Goal: Task Accomplishment & Management: Use online tool/utility

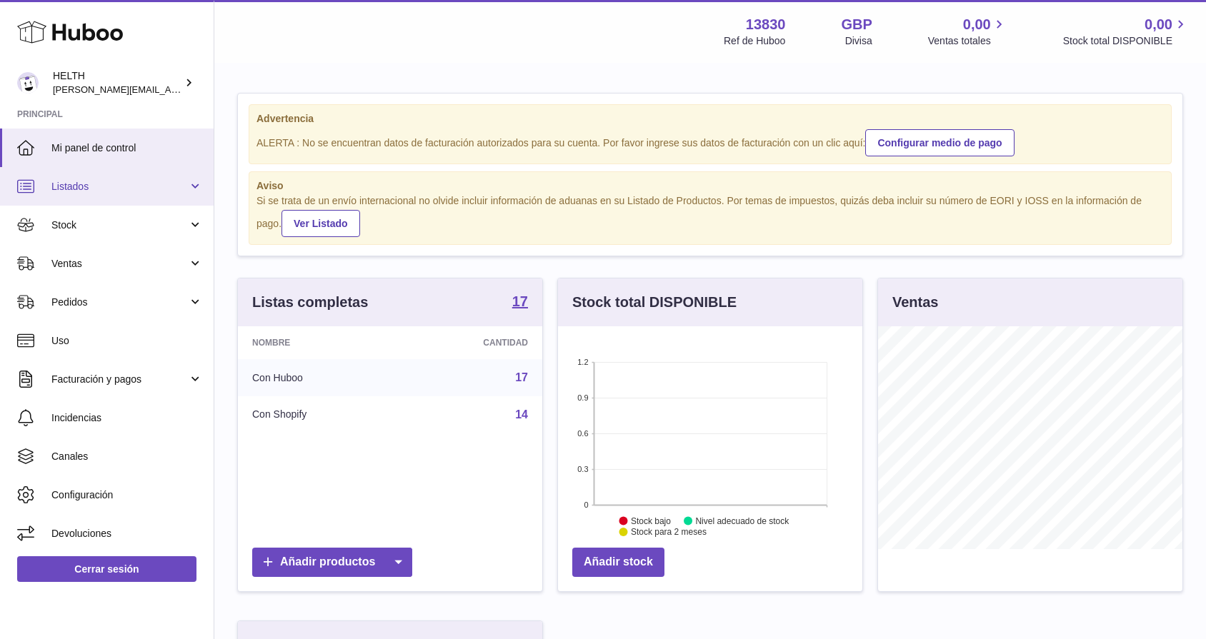
scroll to position [223, 304]
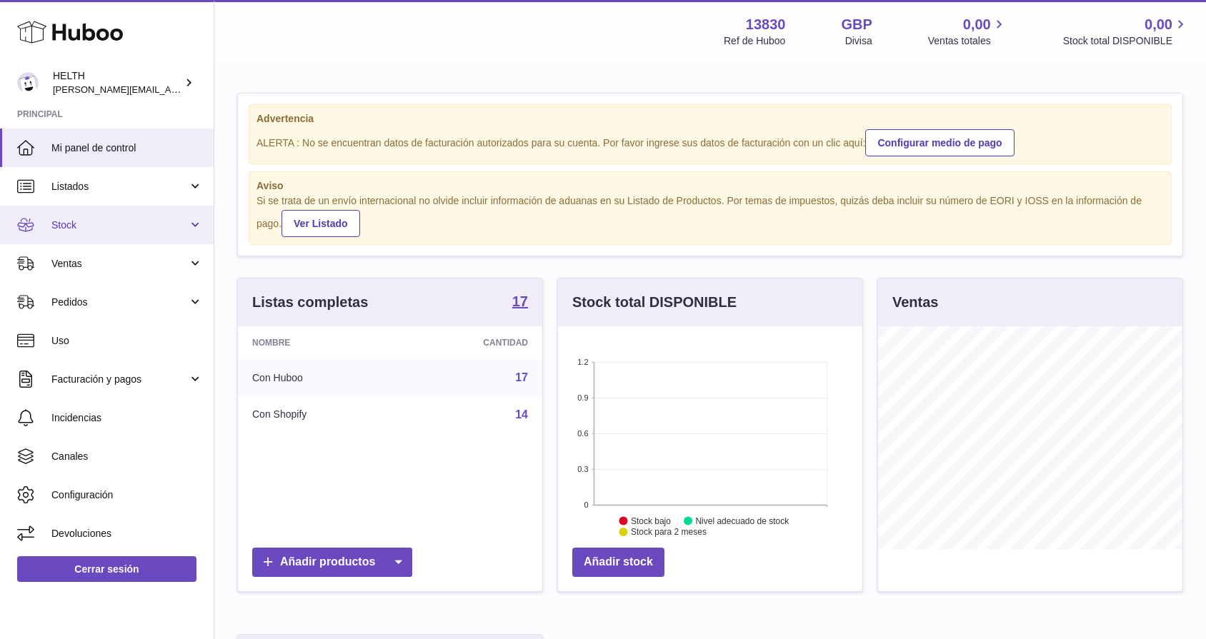
click at [120, 227] on span "Stock" at bounding box center [119, 226] width 136 height 14
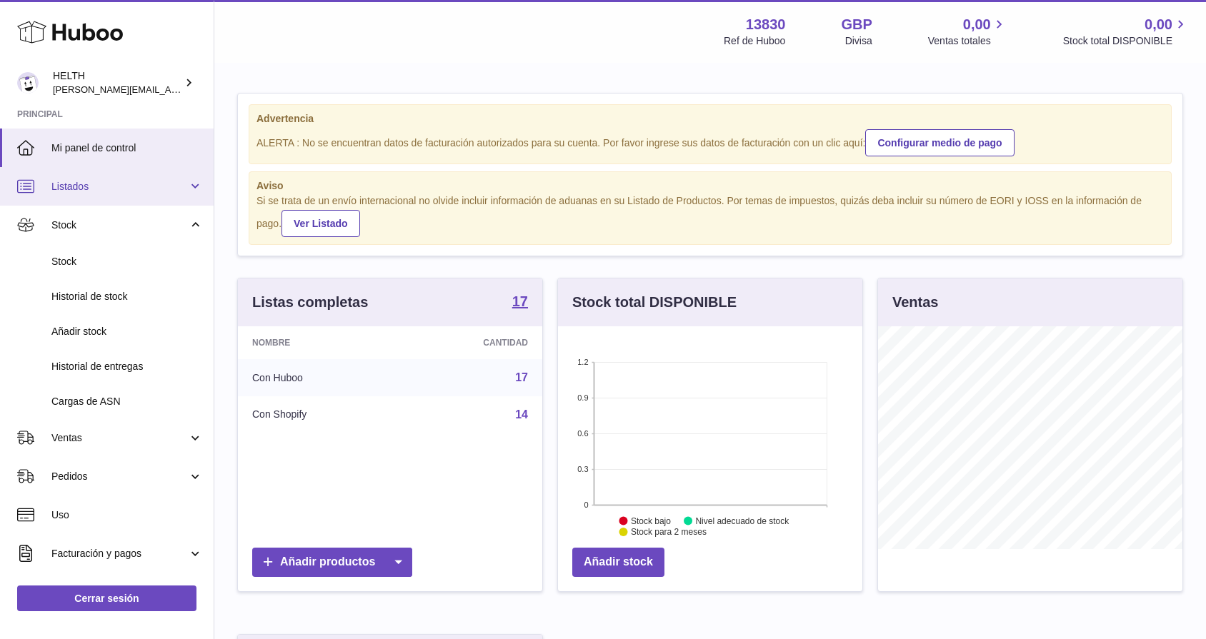
click at [108, 184] on span "Listados" at bounding box center [119, 187] width 136 height 14
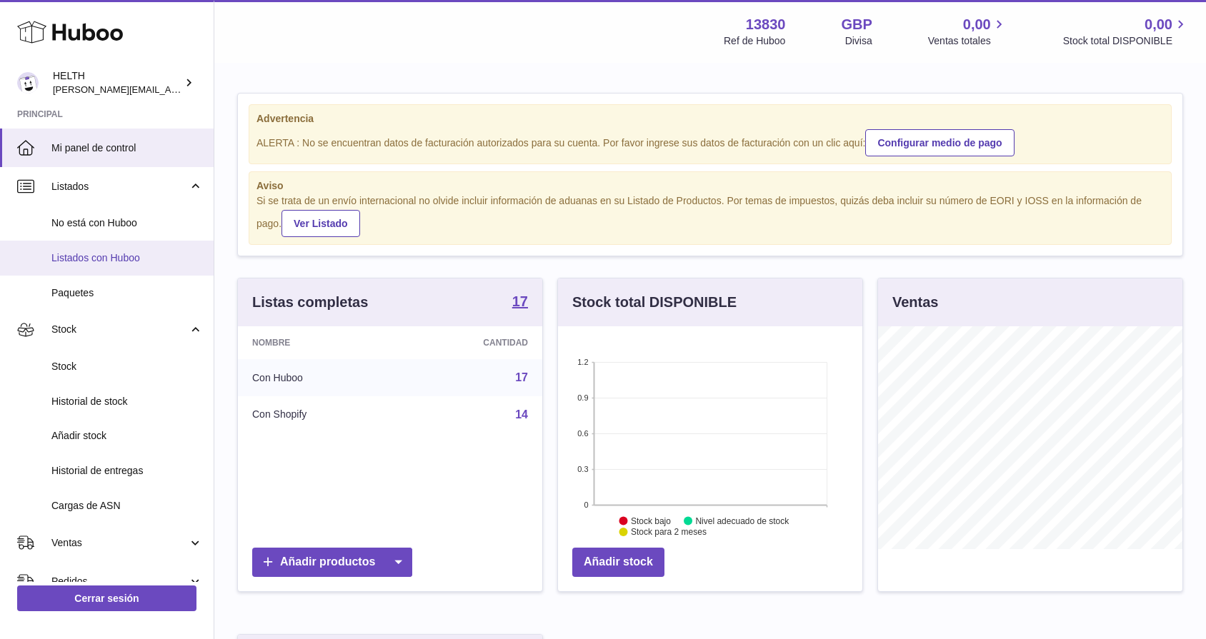
click at [111, 256] on span "Listados con Huboo" at bounding box center [126, 259] width 151 height 14
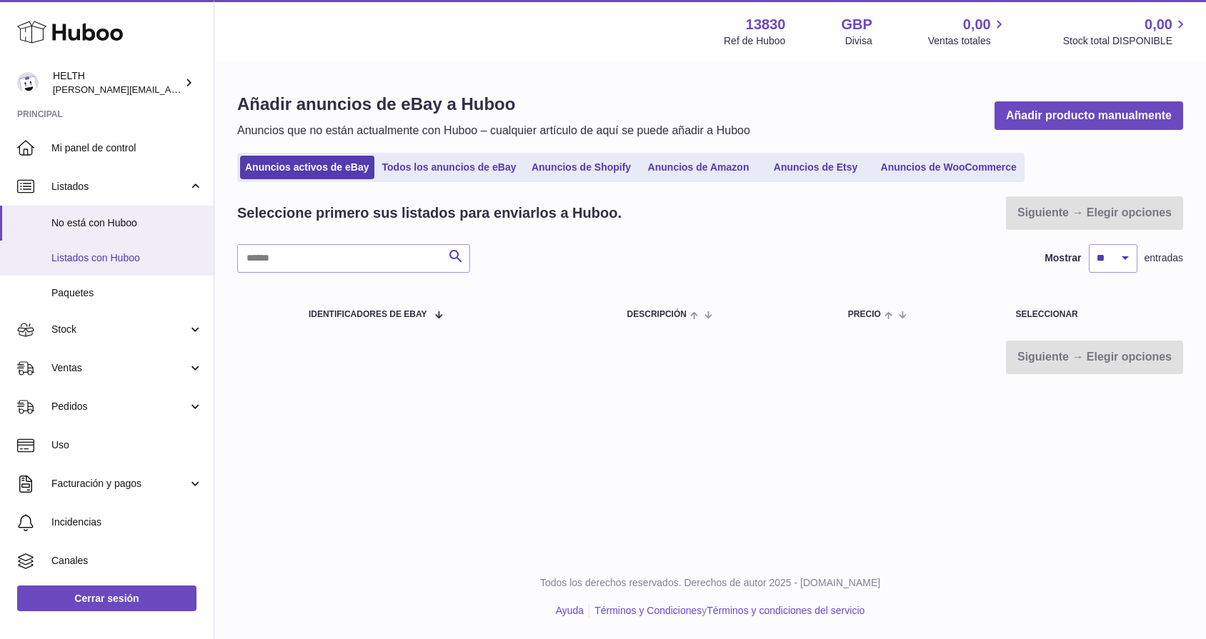
click at [103, 257] on span "Listados con Huboo" at bounding box center [126, 259] width 151 height 14
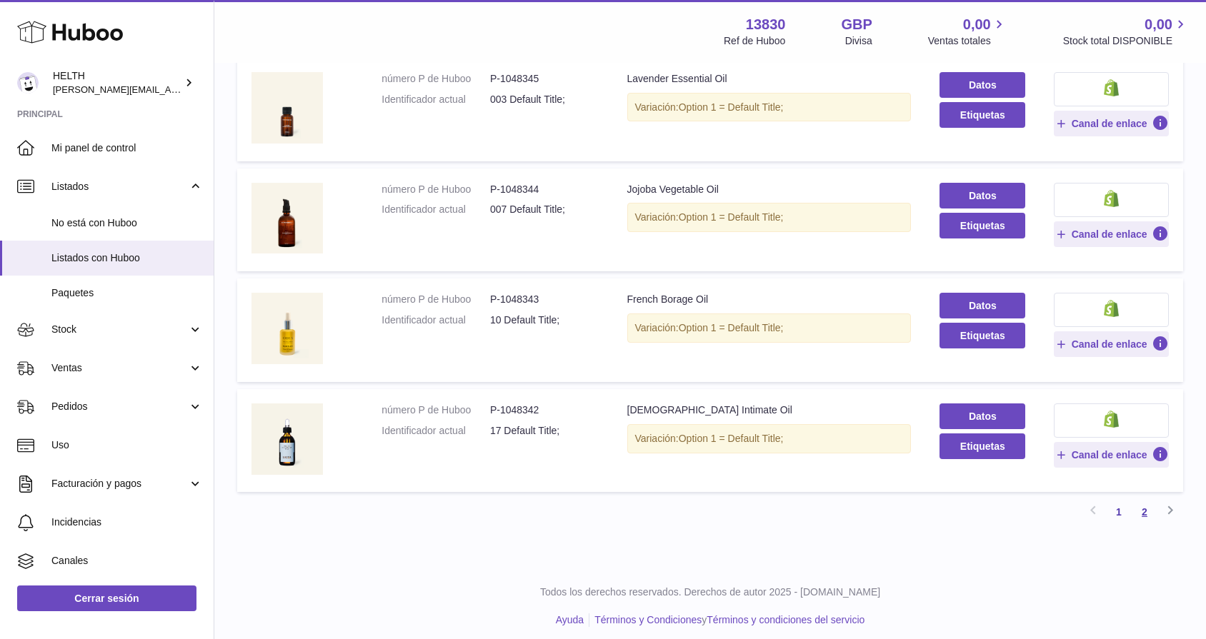
click at [1139, 502] on link "2" at bounding box center [1145, 512] width 26 height 26
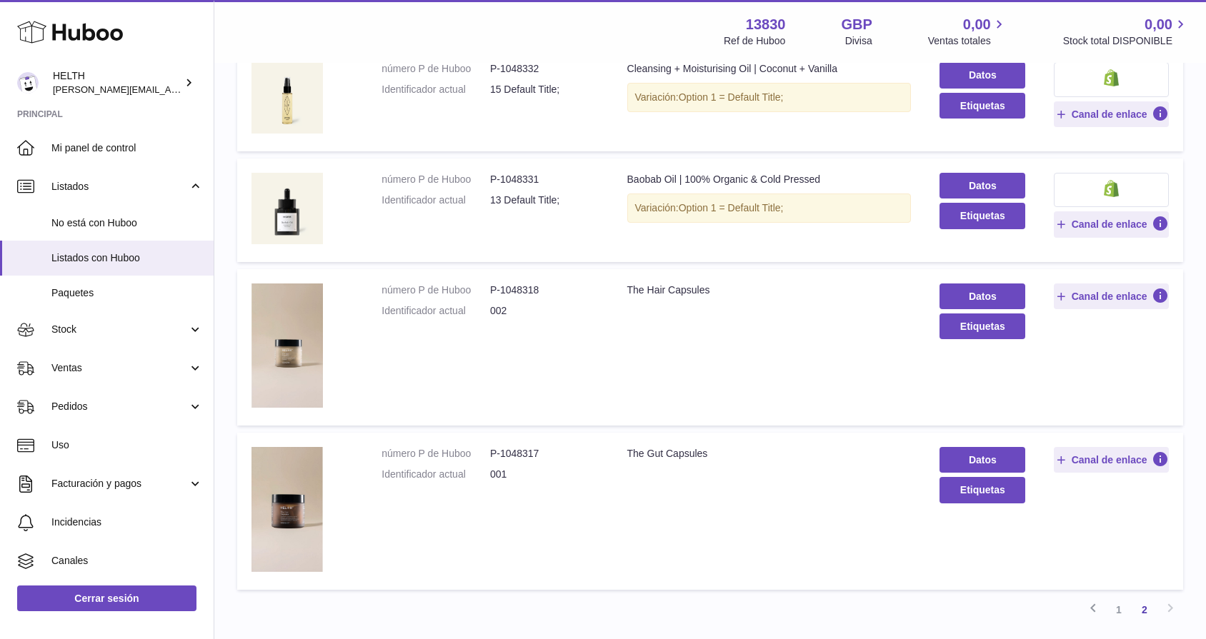
scroll to position [547, 0]
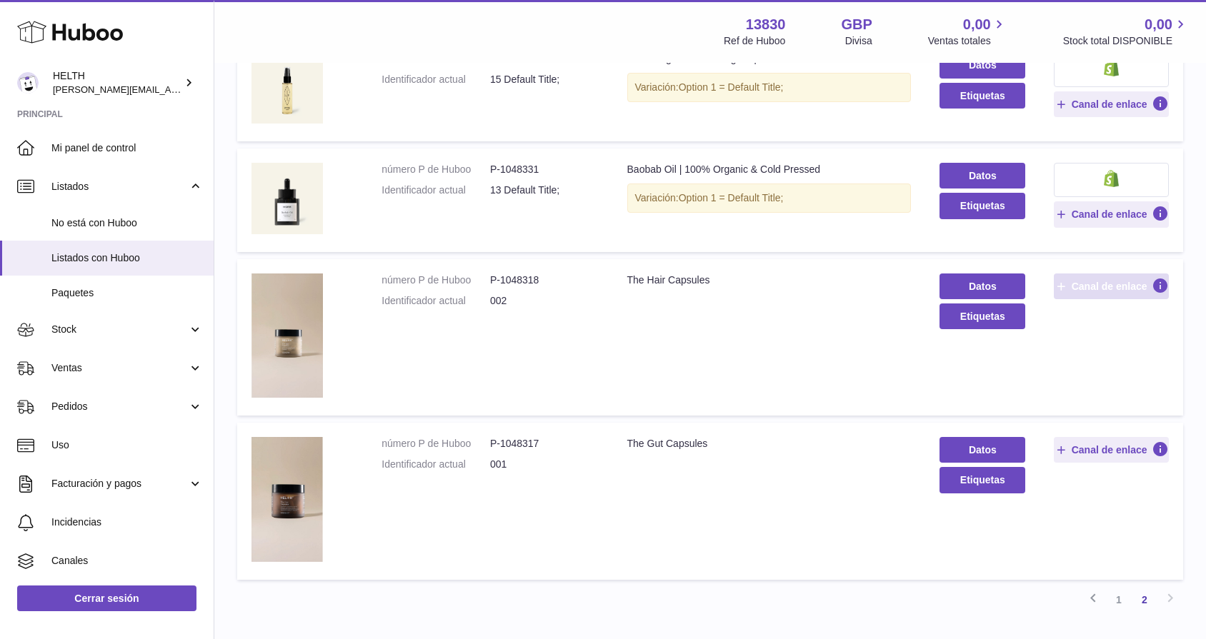
click at [1107, 280] on span "Canal de enlace" at bounding box center [1110, 286] width 76 height 13
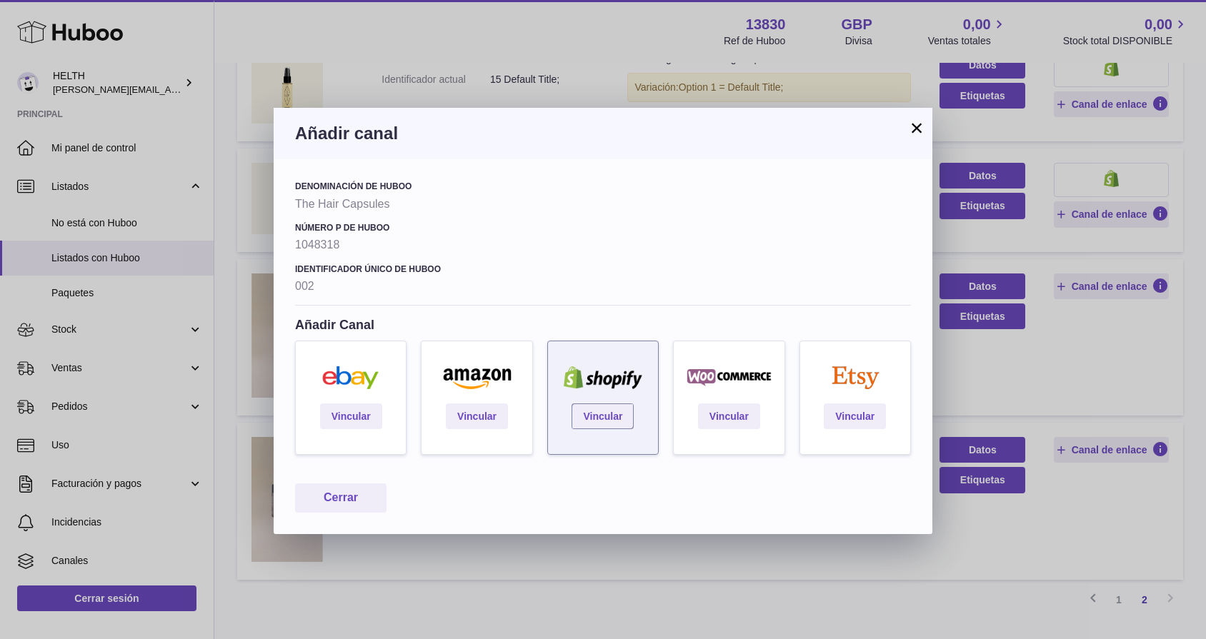
click at [592, 429] on div "Vincular" at bounding box center [602, 398] width 111 height 114
click at [596, 417] on link "Vincular" at bounding box center [603, 417] width 62 height 26
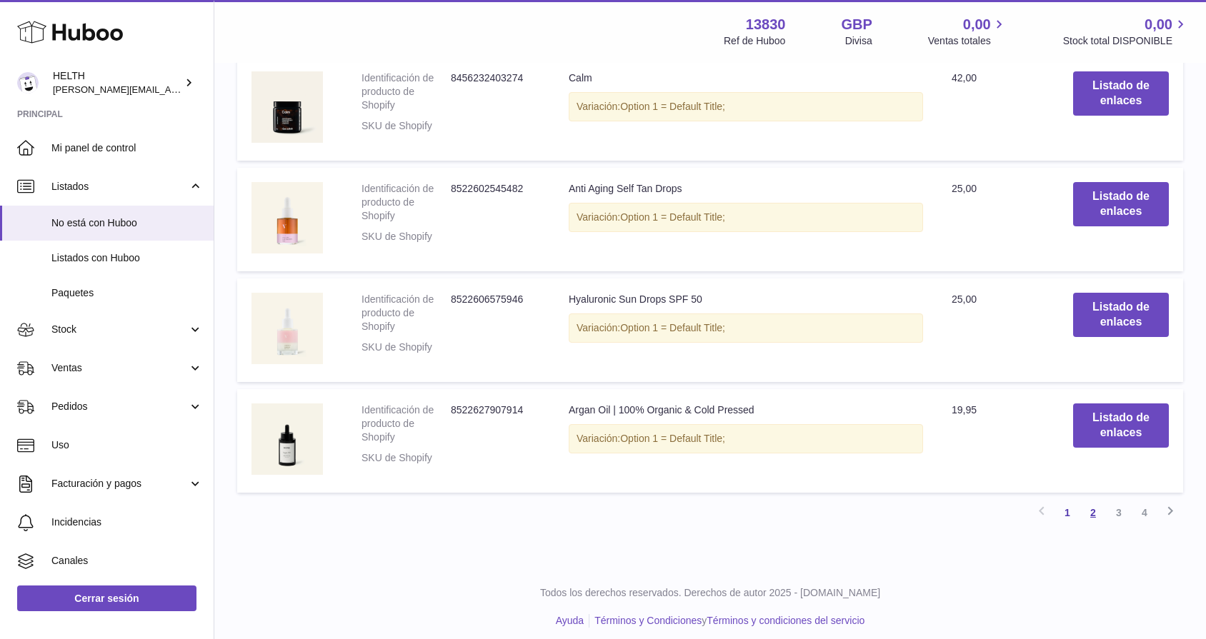
click at [1092, 502] on link "2" at bounding box center [1093, 513] width 26 height 26
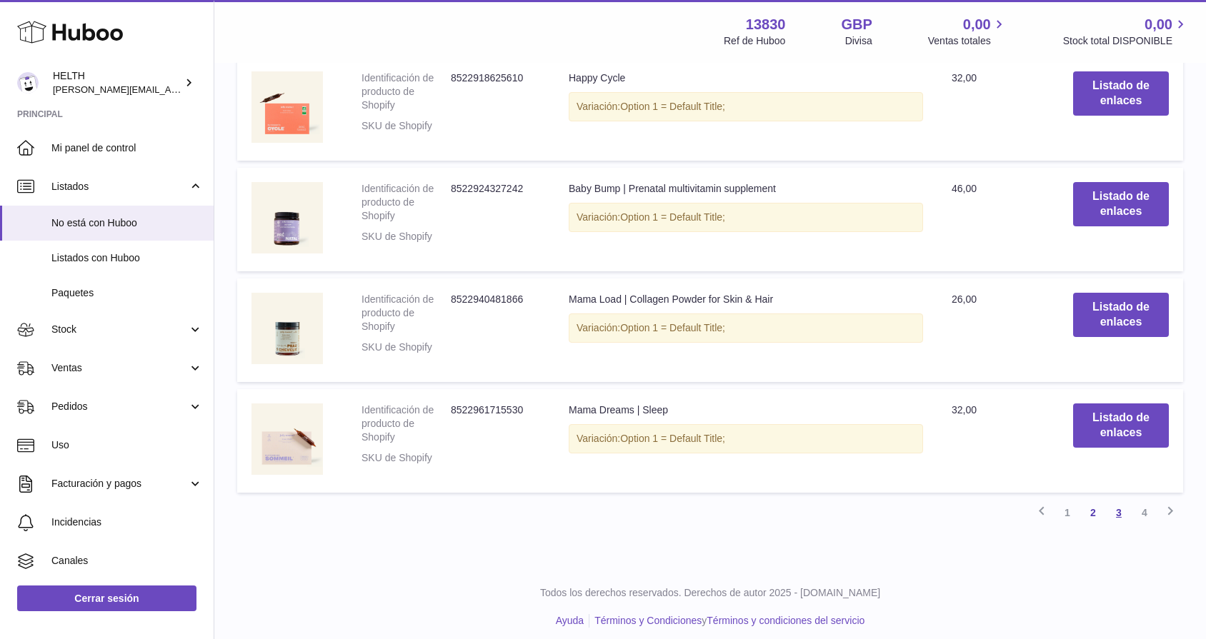
click at [1119, 507] on link "3" at bounding box center [1119, 513] width 26 height 26
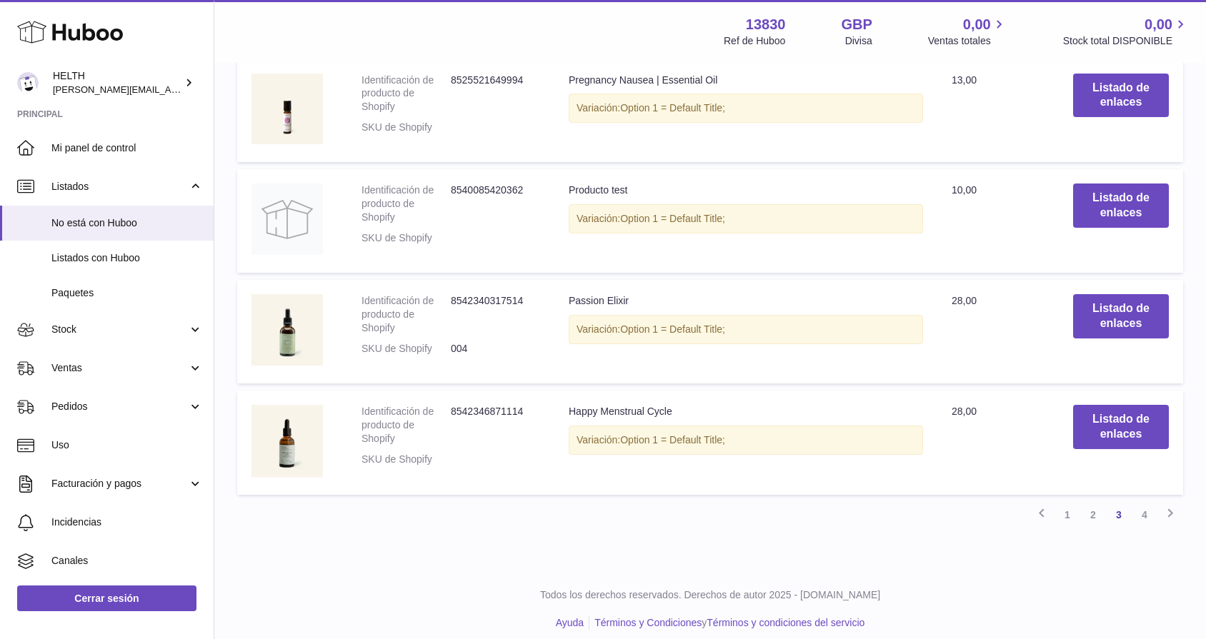
scroll to position [1428, 0]
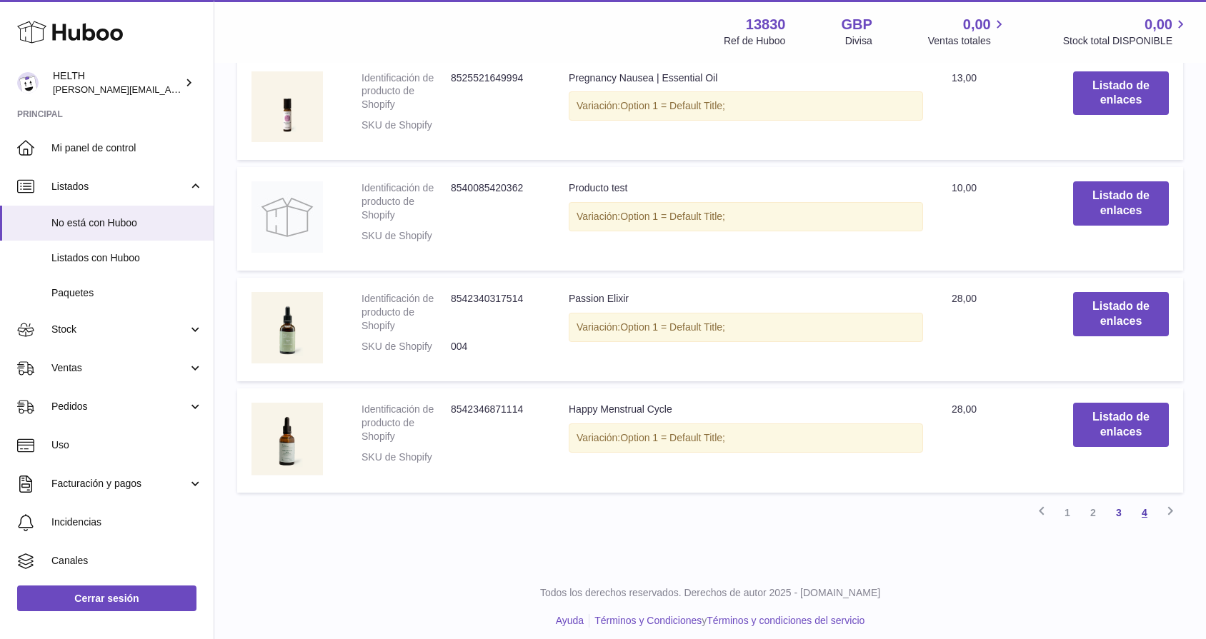
click at [1144, 506] on link "4" at bounding box center [1145, 513] width 26 height 26
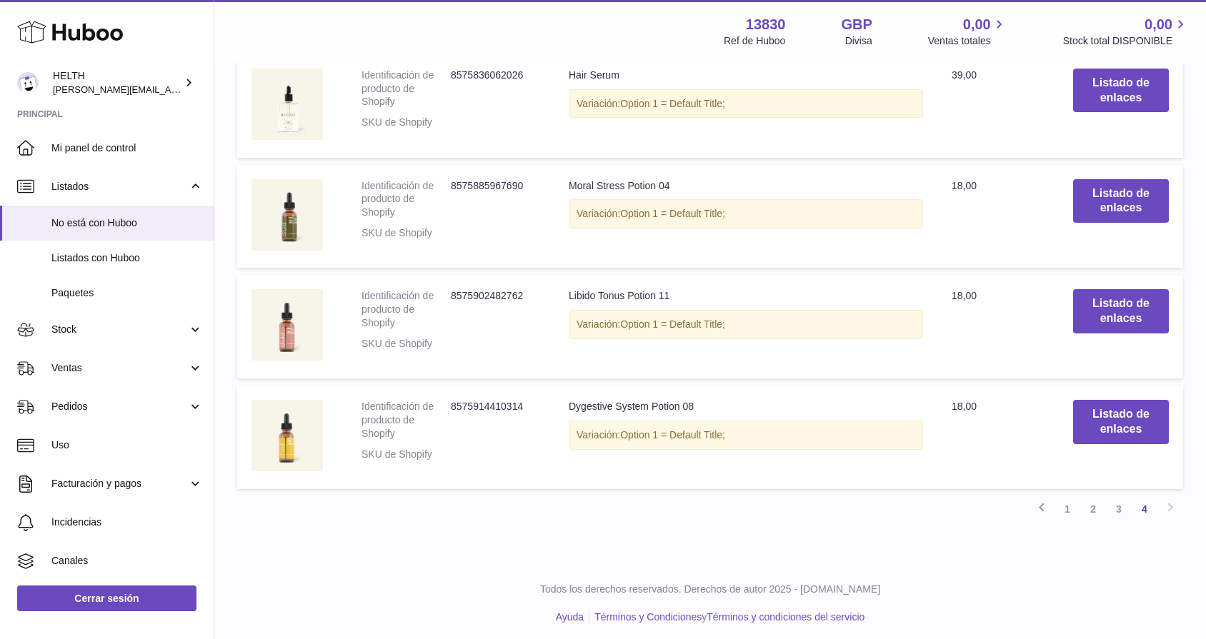
scroll to position [985, 0]
click at [1069, 507] on link "1" at bounding box center [1068, 510] width 26 height 26
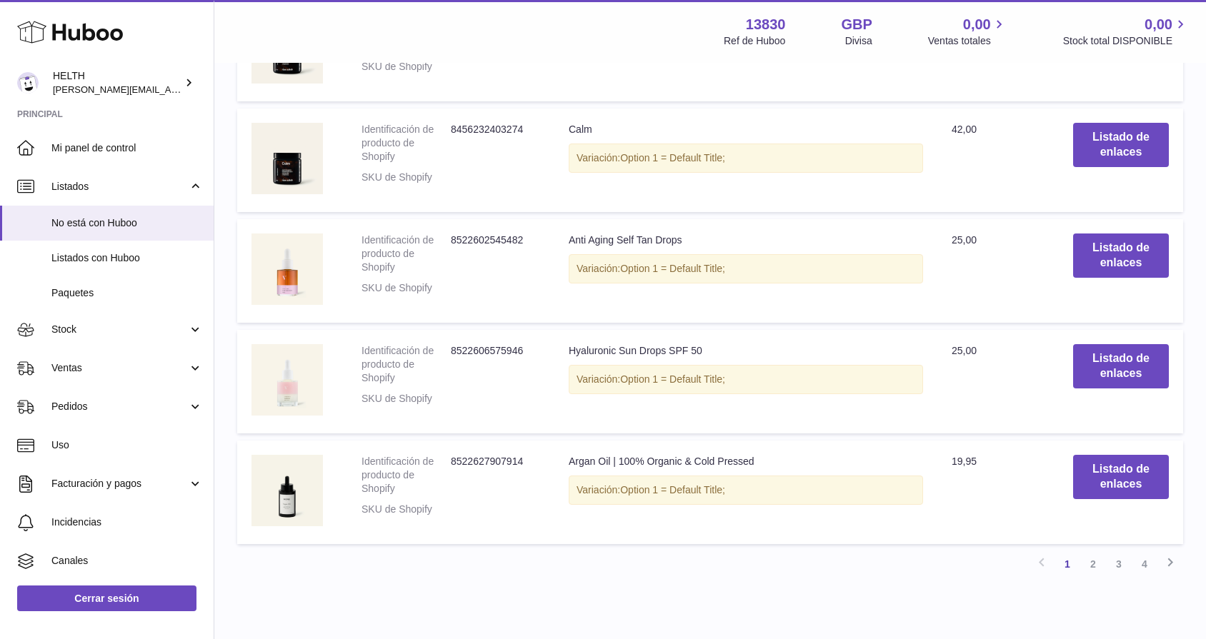
scroll to position [1374, 0]
click at [1093, 557] on link "2" at bounding box center [1093, 565] width 26 height 26
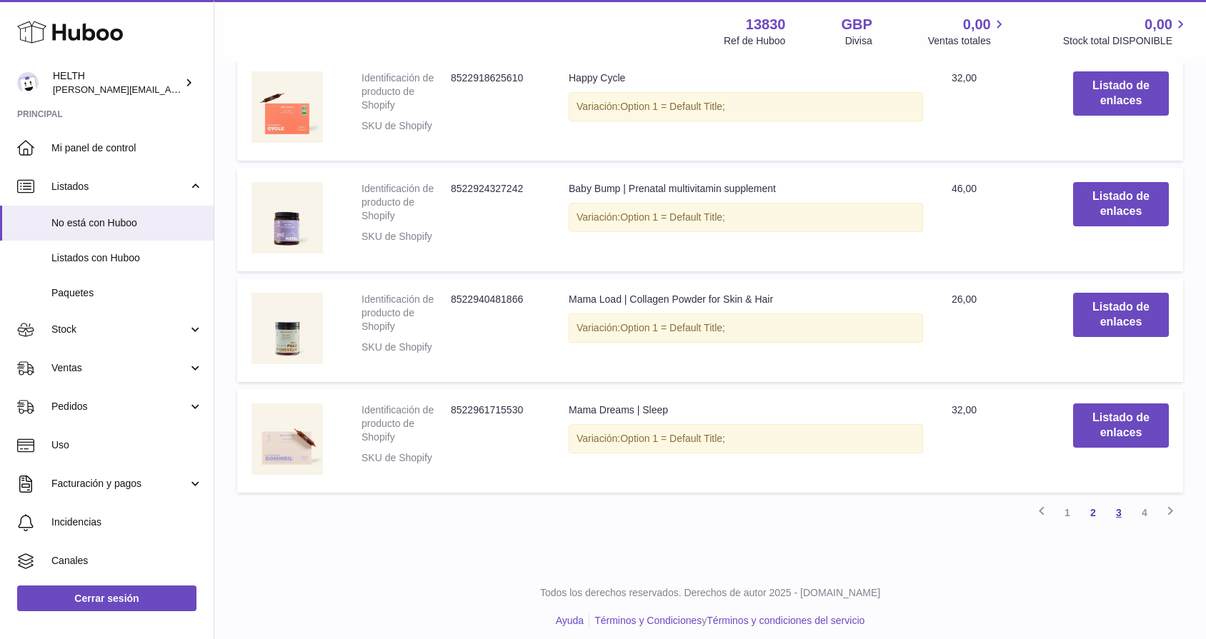
click at [1120, 512] on link "3" at bounding box center [1119, 513] width 26 height 26
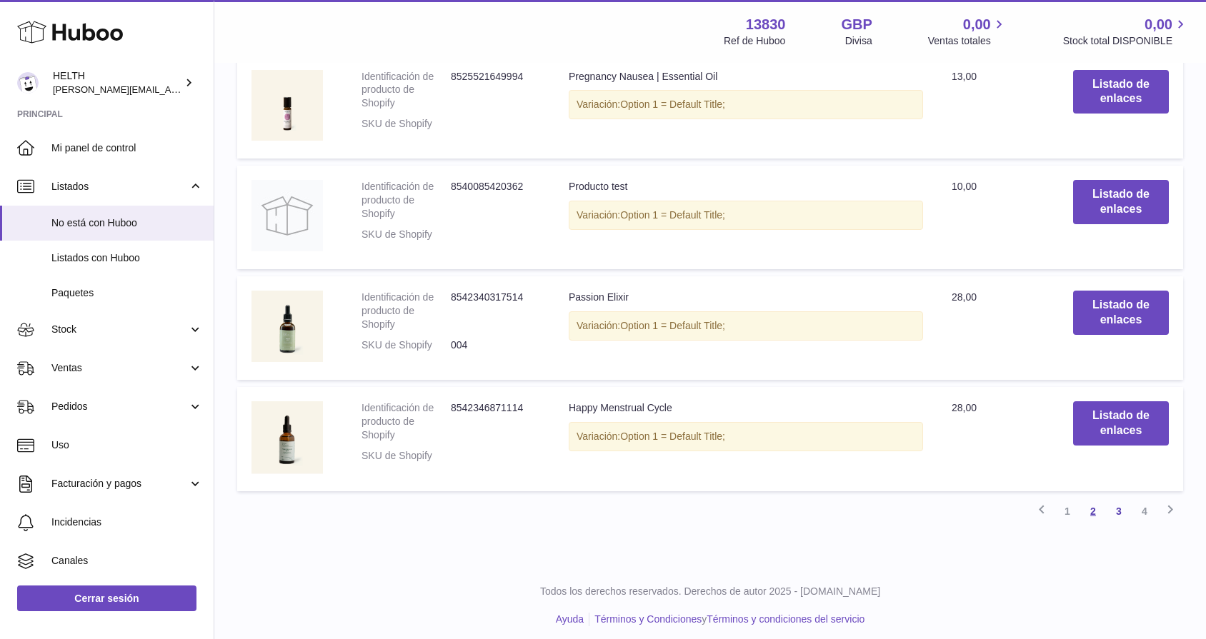
scroll to position [1428, 0]
click at [1149, 502] on link "4" at bounding box center [1145, 513] width 26 height 26
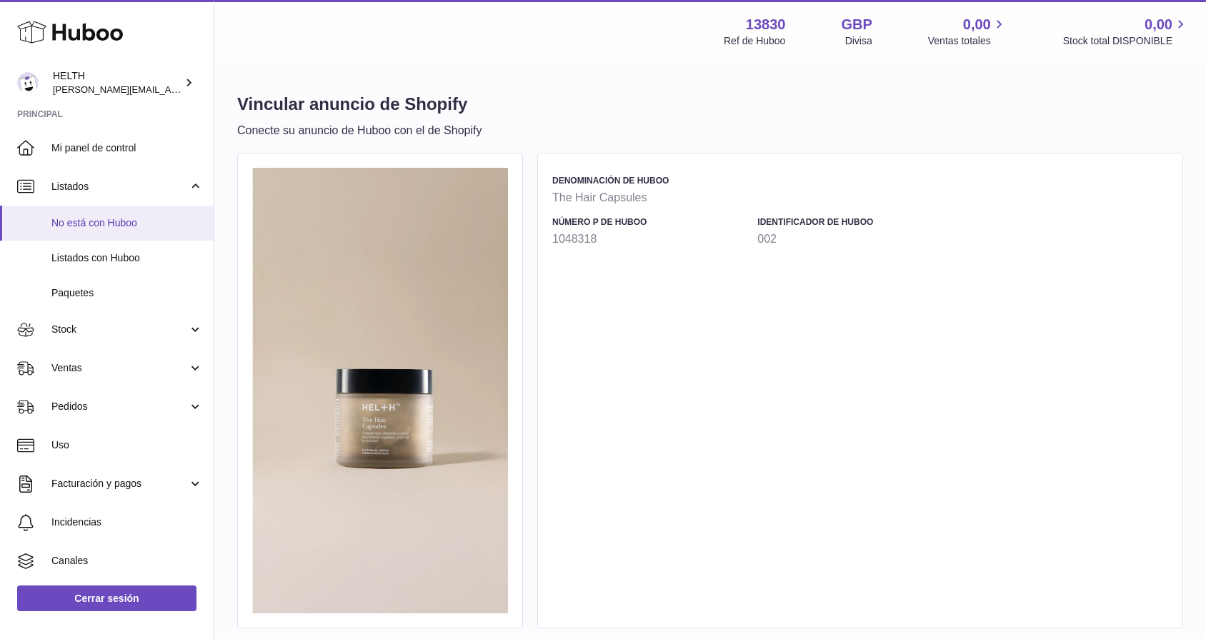
click at [113, 226] on span "No está con Huboo" at bounding box center [126, 223] width 151 height 14
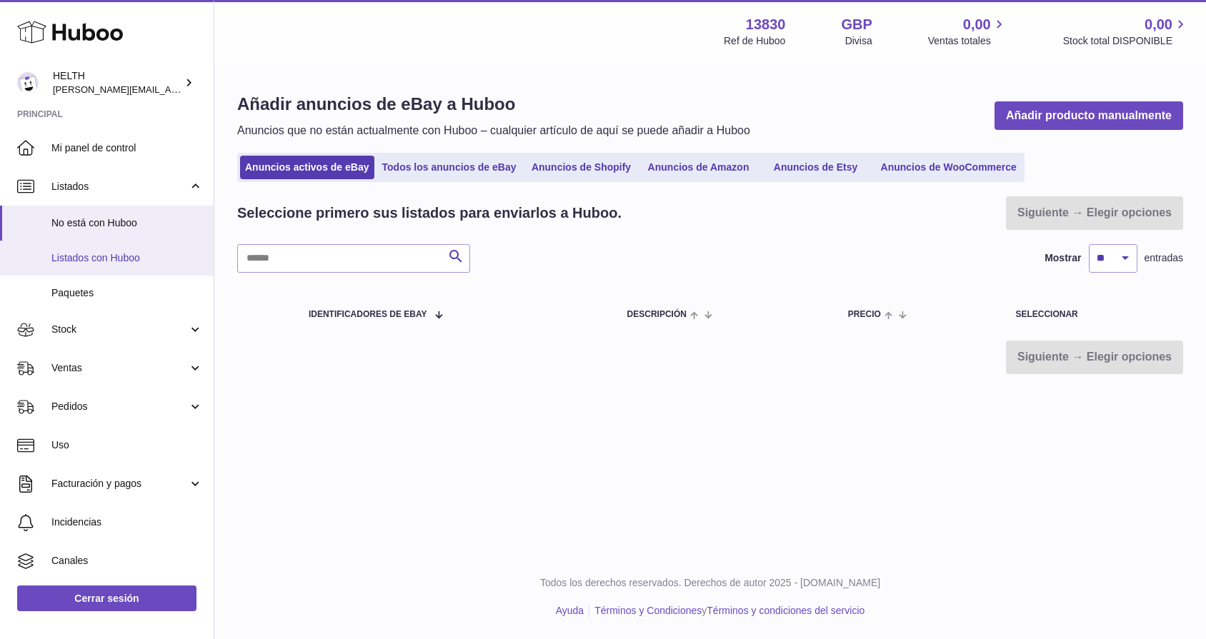
click at [110, 248] on link "Listados con Huboo" at bounding box center [107, 258] width 214 height 35
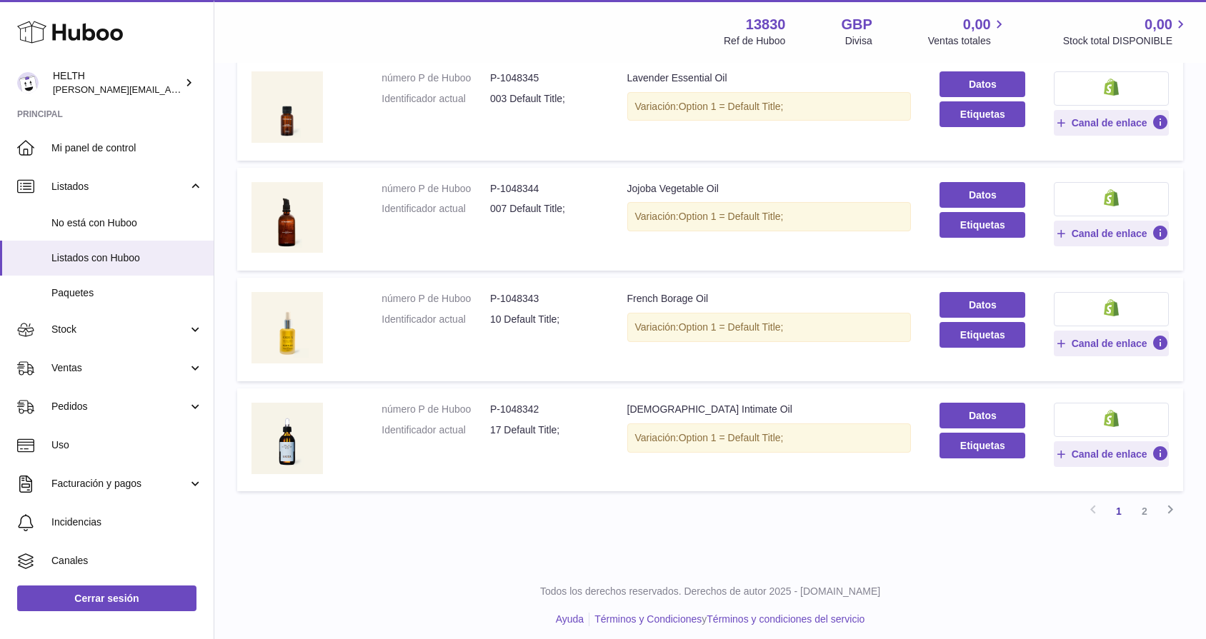
scroll to position [913, 0]
click at [1142, 502] on link "2" at bounding box center [1145, 512] width 26 height 26
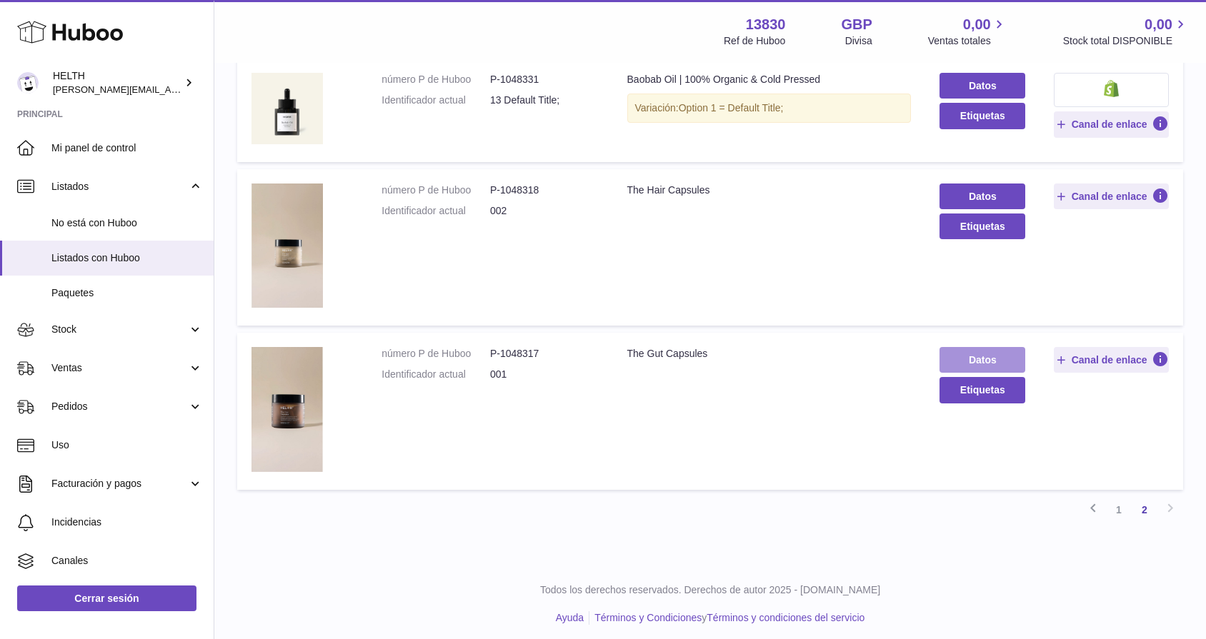
scroll to position [601, 0]
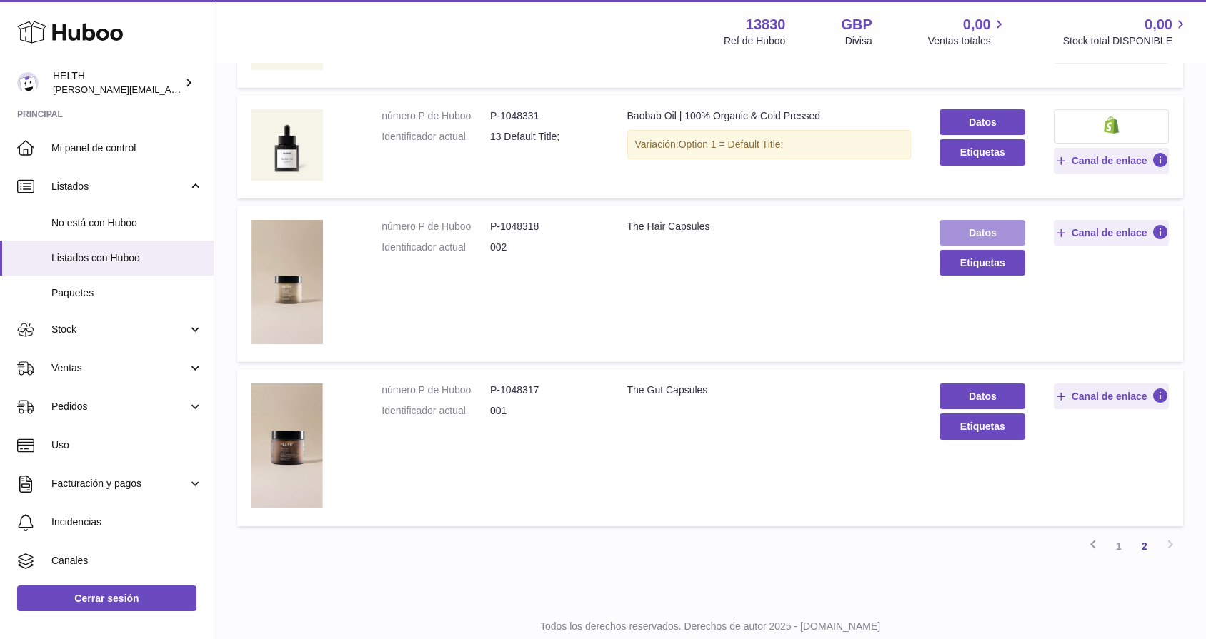
click at [980, 229] on link "Datos" at bounding box center [983, 233] width 86 height 26
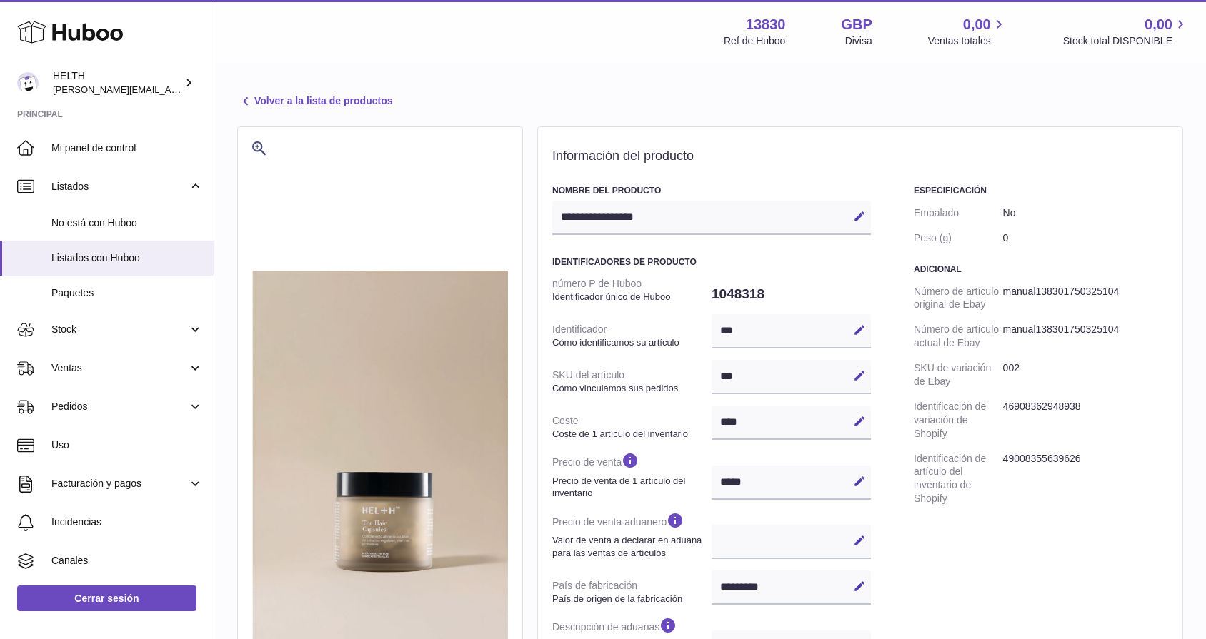
select select "***"
select select "****"
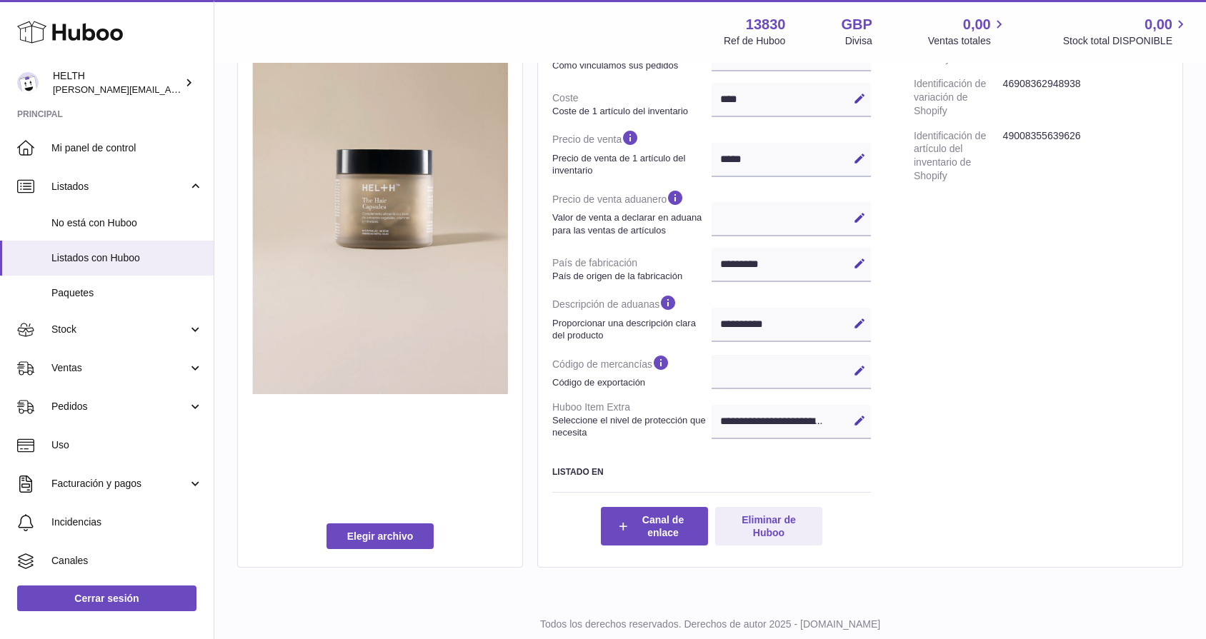
scroll to position [335, 0]
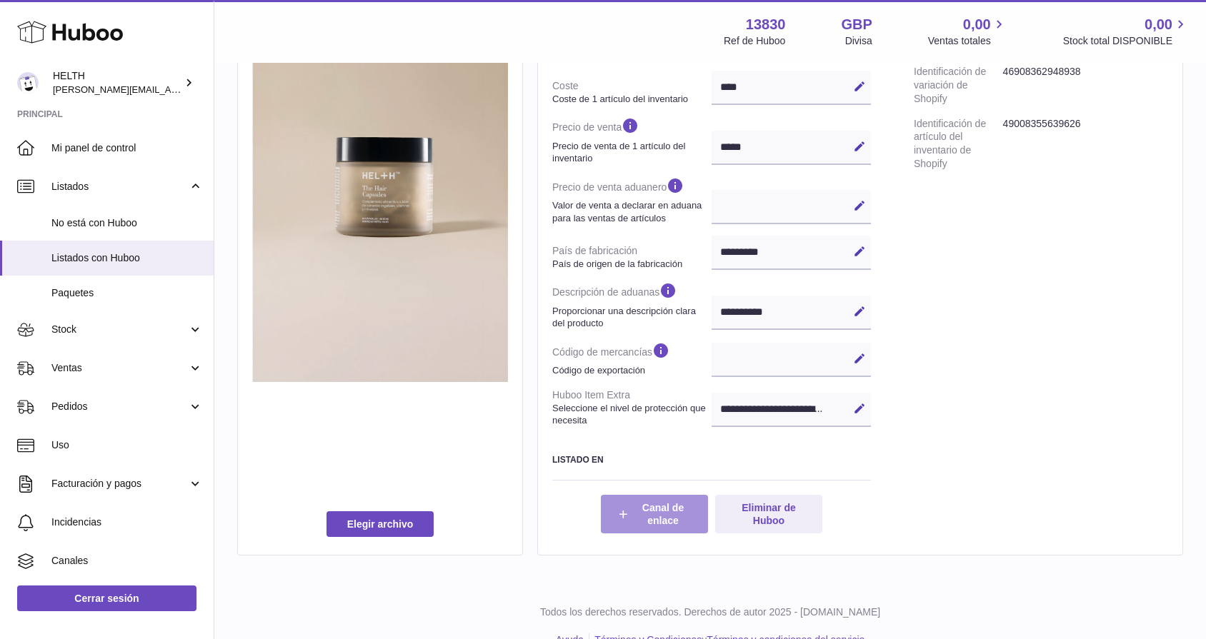
click at [671, 502] on button "Canal de enlace" at bounding box center [654, 514] width 107 height 39
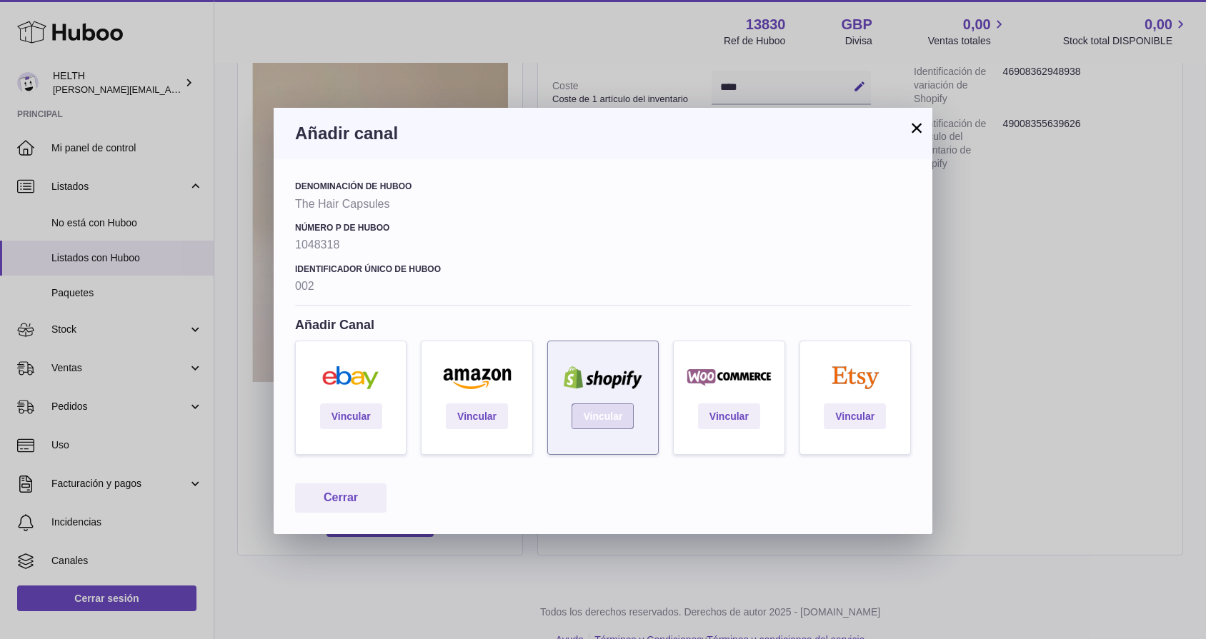
click at [612, 415] on link "Vincular" at bounding box center [603, 417] width 62 height 26
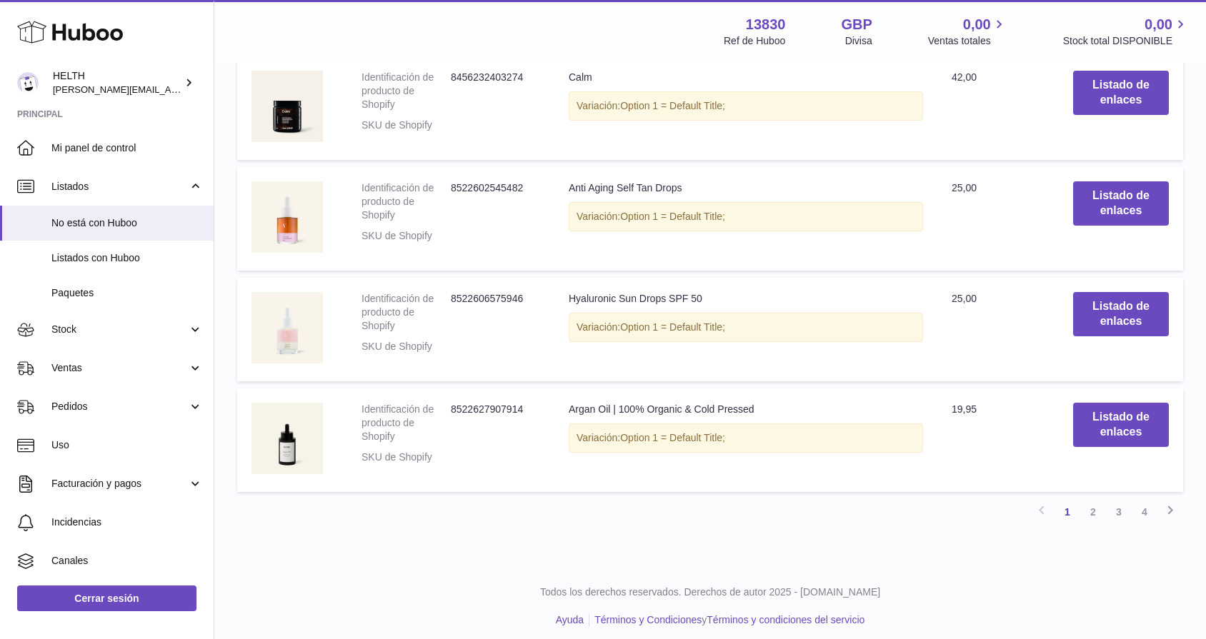
scroll to position [1425, 0]
click at [1091, 504] on link "2" at bounding box center [1093, 513] width 26 height 26
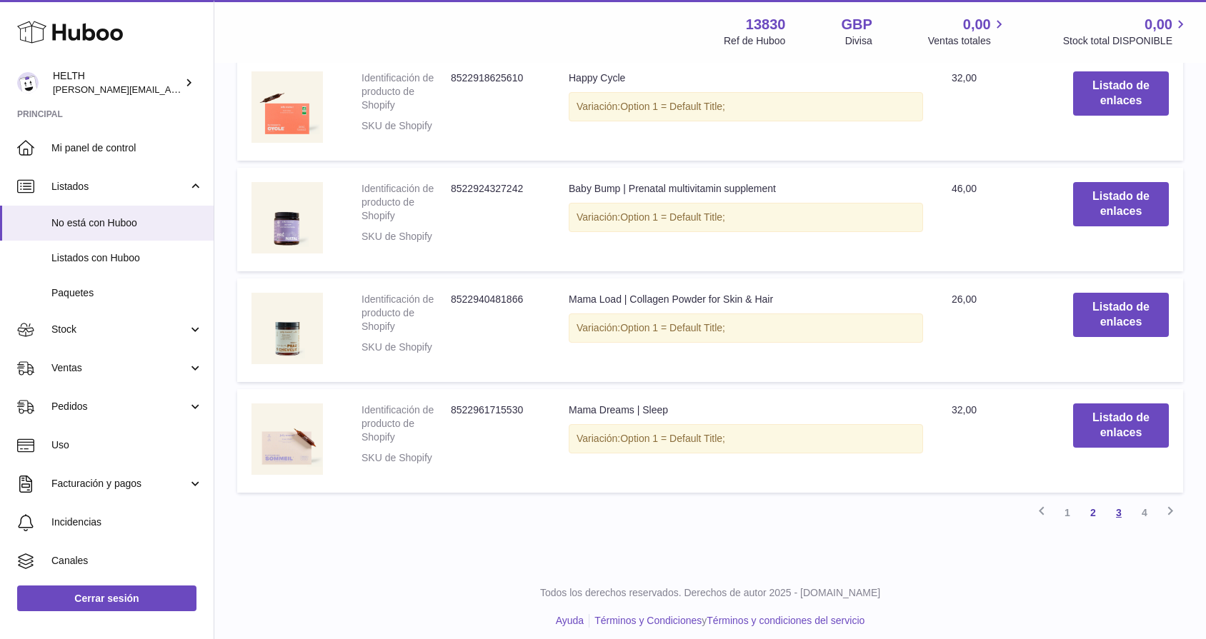
click at [1111, 507] on link "3" at bounding box center [1119, 513] width 26 height 26
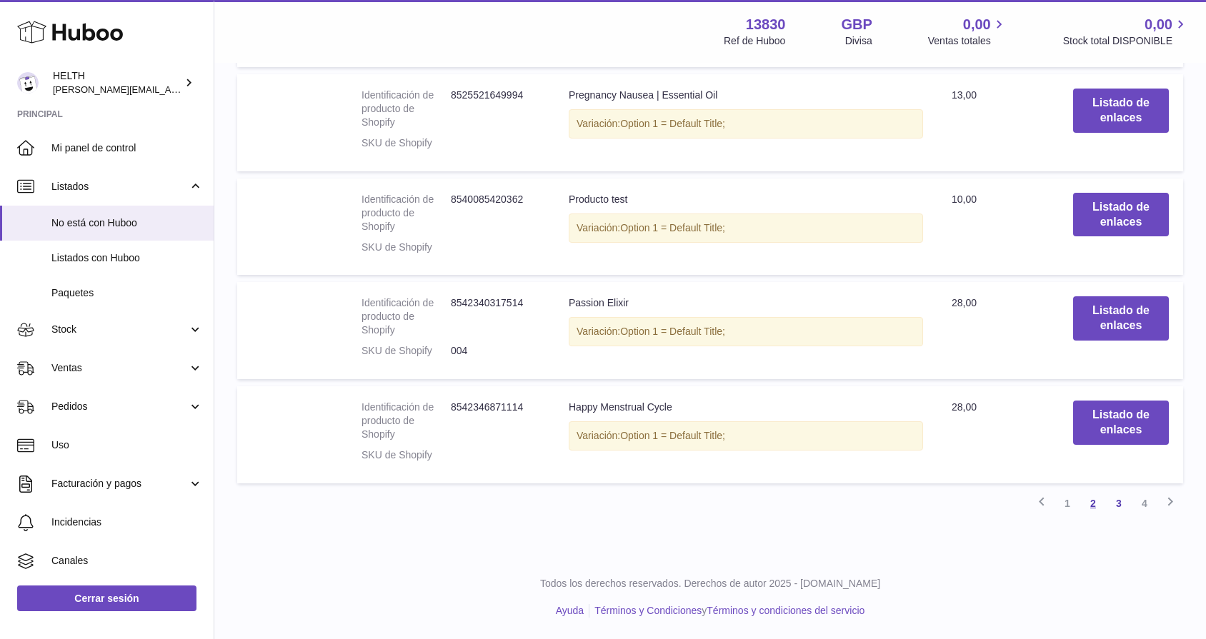
scroll to position [1428, 0]
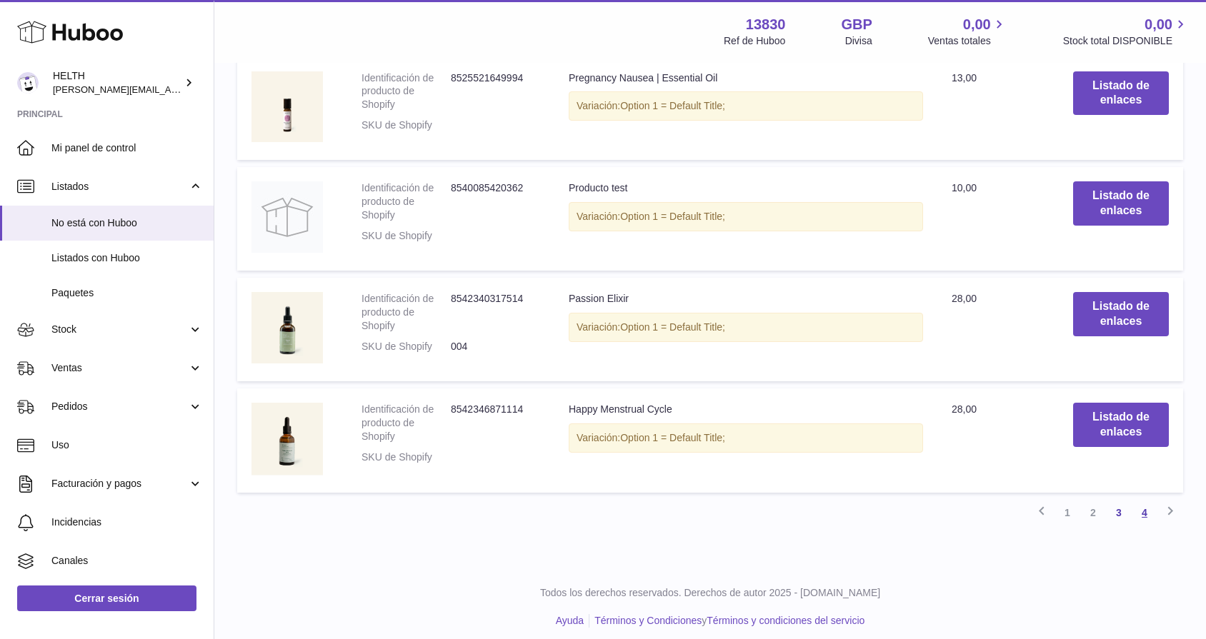
click at [1149, 511] on link "4" at bounding box center [1145, 513] width 26 height 26
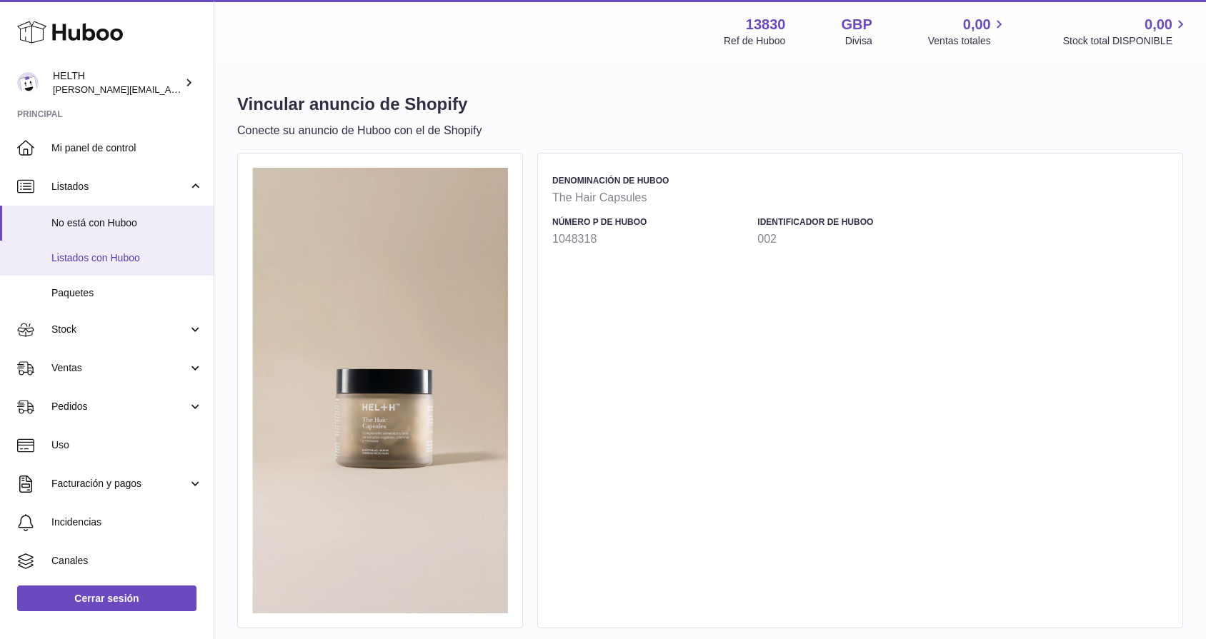
click at [110, 248] on link "Listados con Huboo" at bounding box center [107, 258] width 214 height 35
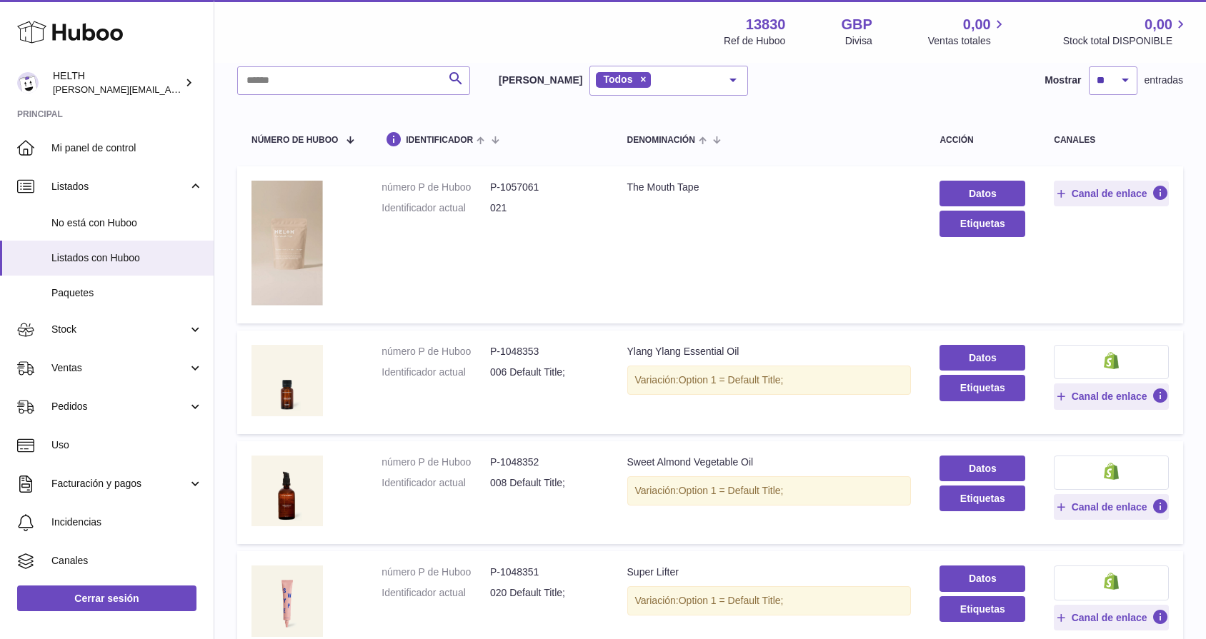
scroll to position [90, 0]
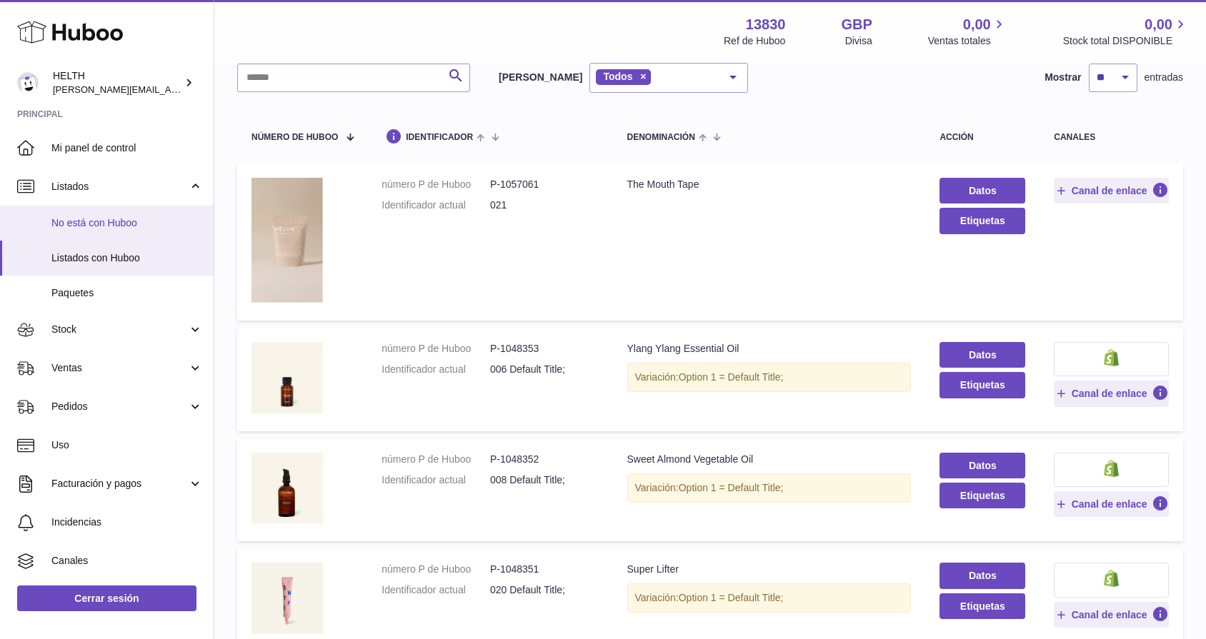
click at [141, 224] on span "No está con Huboo" at bounding box center [126, 223] width 151 height 14
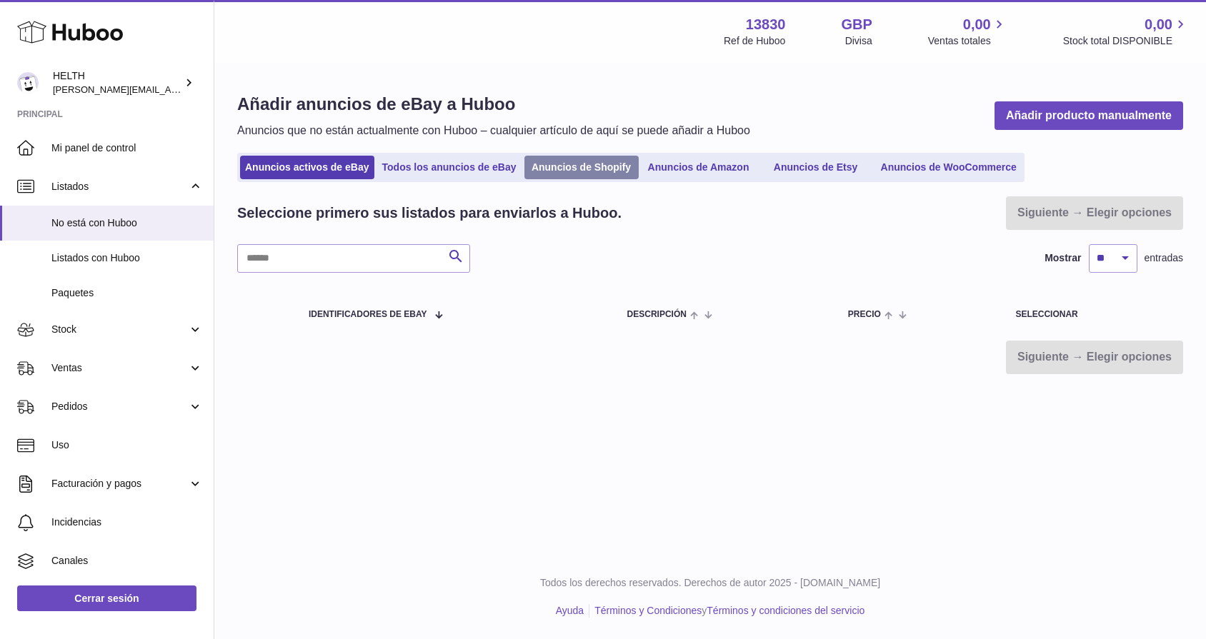
click at [582, 174] on link "Anuncios de Shopify" at bounding box center [581, 168] width 114 height 24
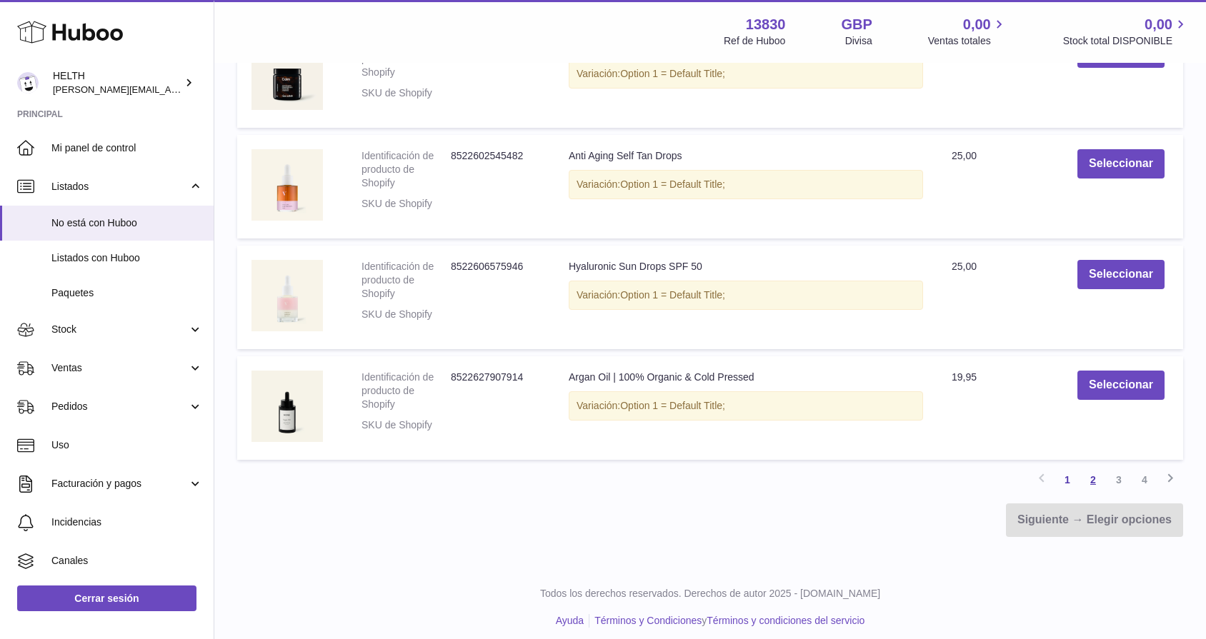
click at [1092, 474] on link "2" at bounding box center [1093, 480] width 26 height 26
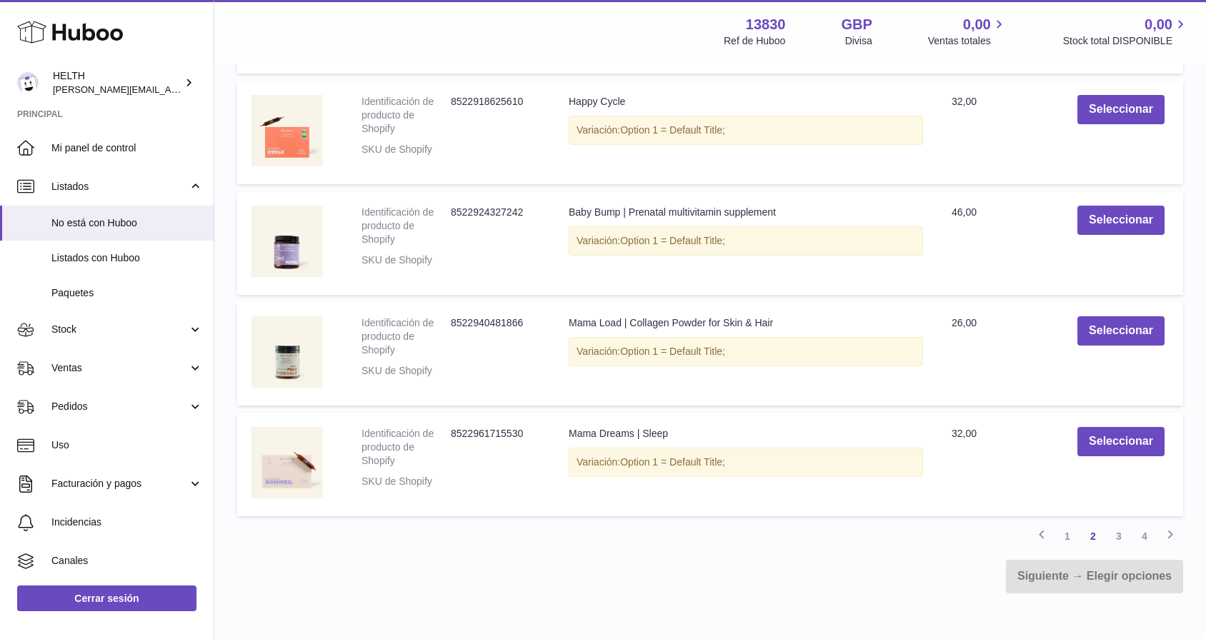
scroll to position [959, 0]
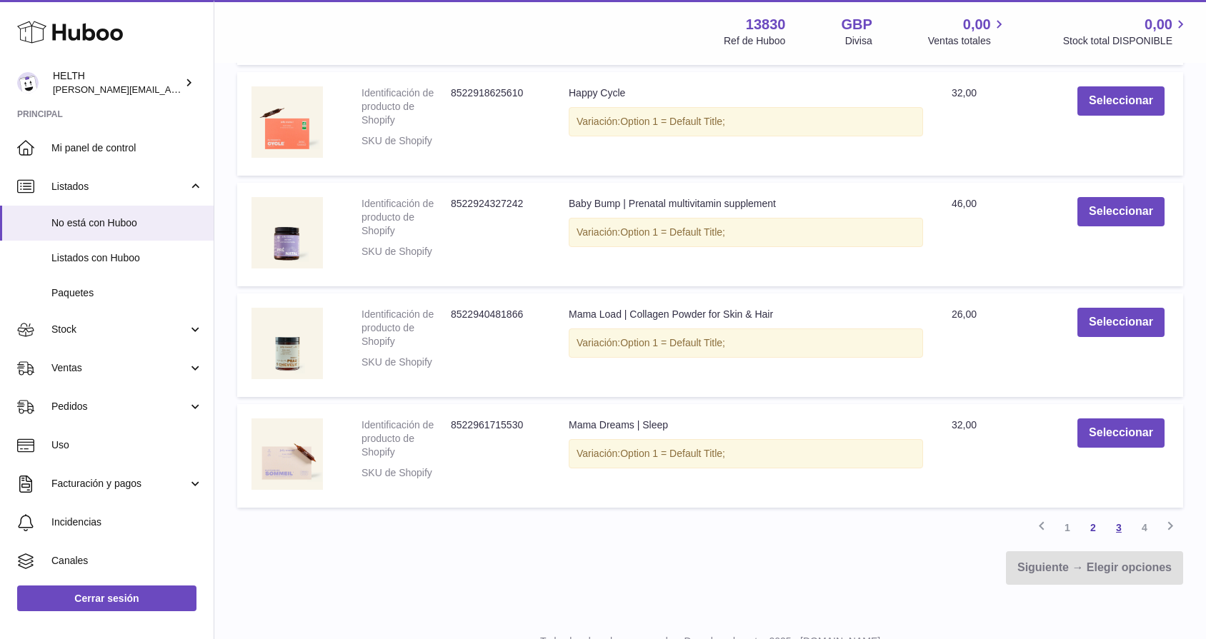
click at [1122, 516] on link "3" at bounding box center [1119, 528] width 26 height 26
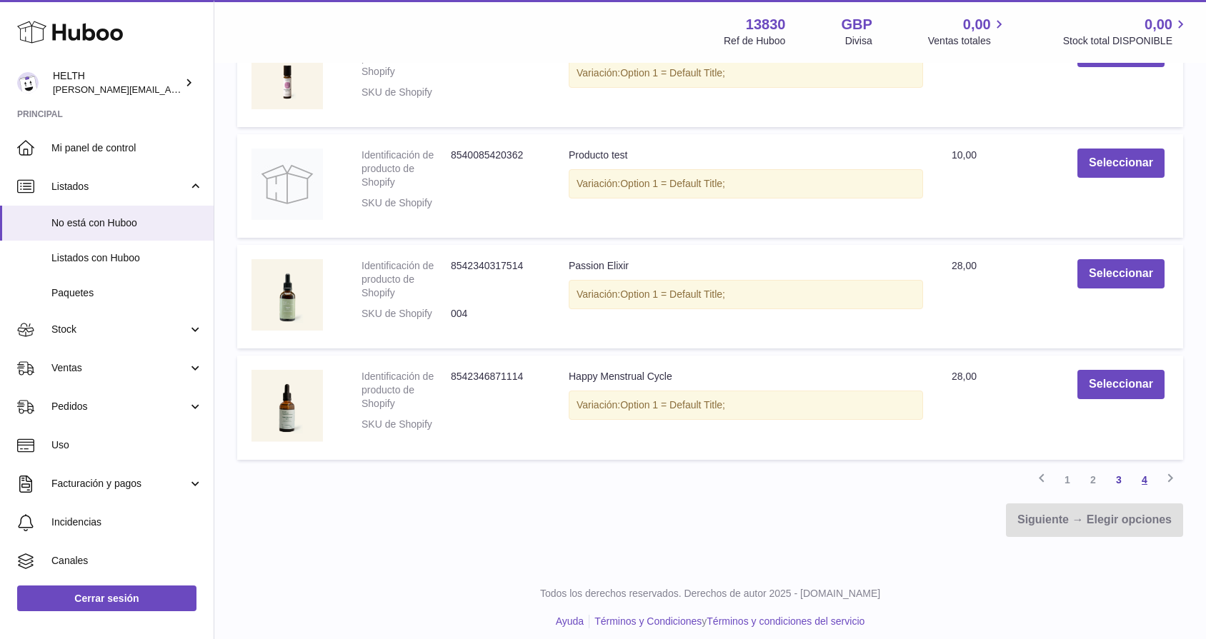
click at [1145, 474] on link "4" at bounding box center [1145, 480] width 26 height 26
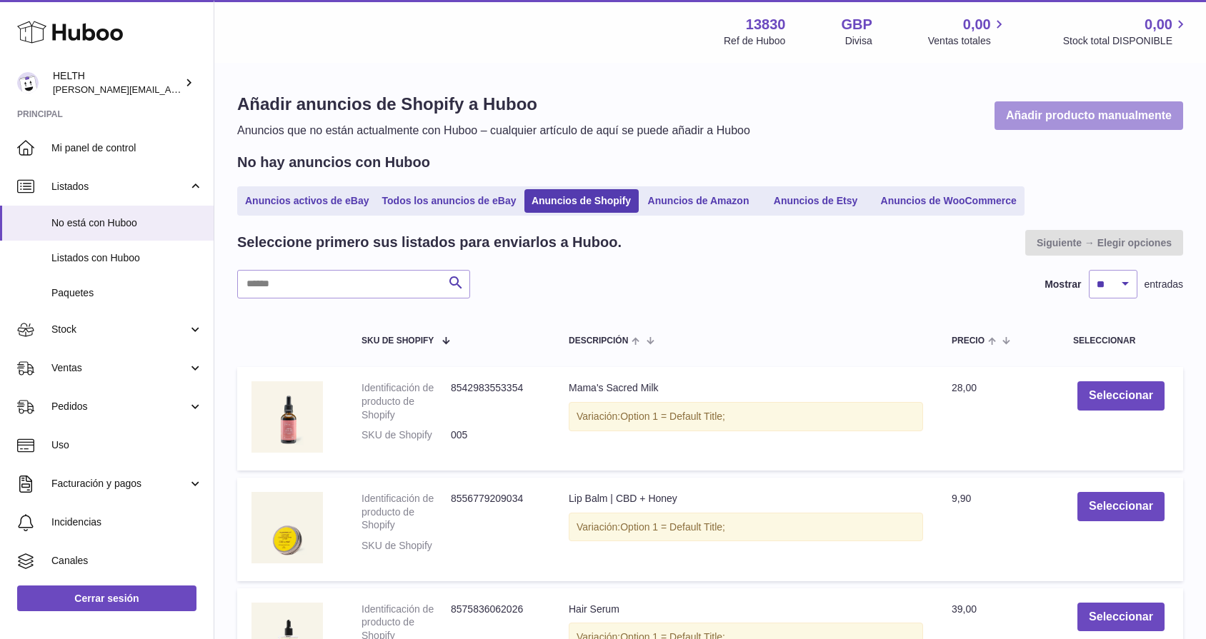
click at [1058, 111] on link "Añadir producto manualmente" at bounding box center [1089, 115] width 189 height 29
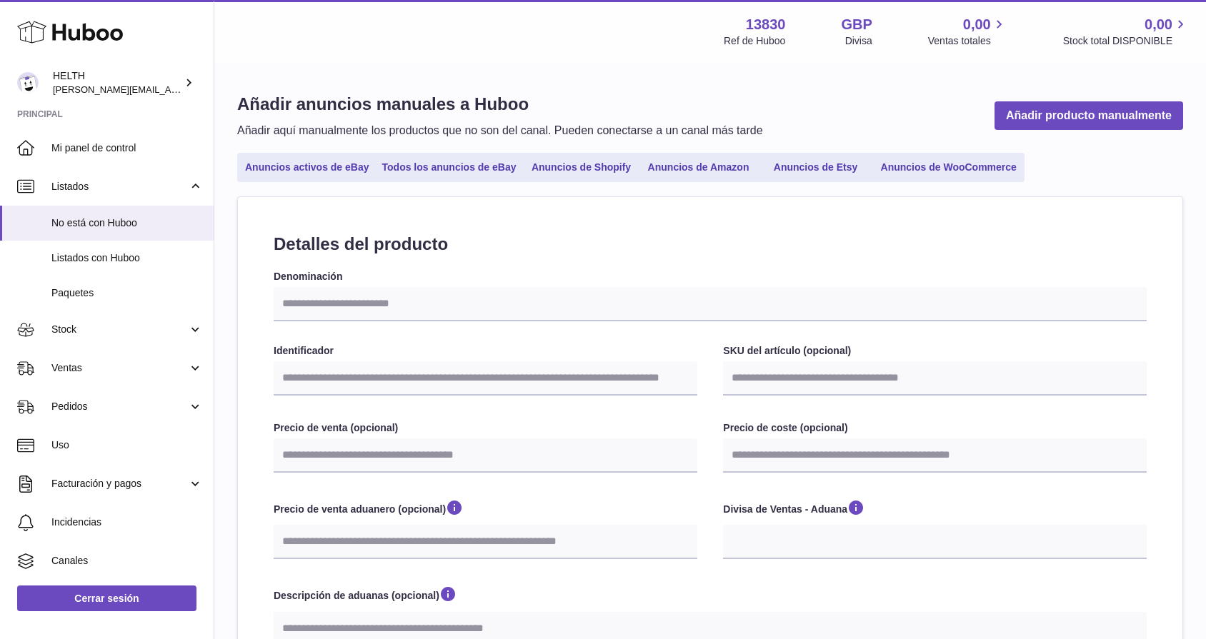
select select
click at [139, 289] on span "Paquetes" at bounding box center [126, 294] width 151 height 14
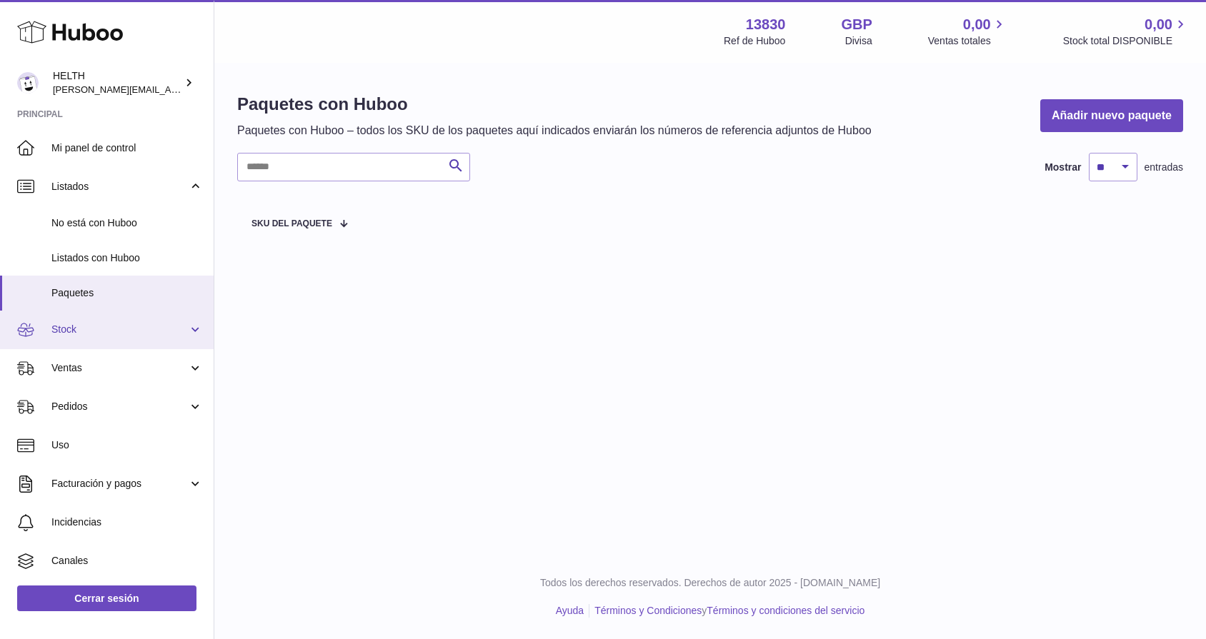
click at [101, 338] on link "Stock" at bounding box center [107, 330] width 214 height 39
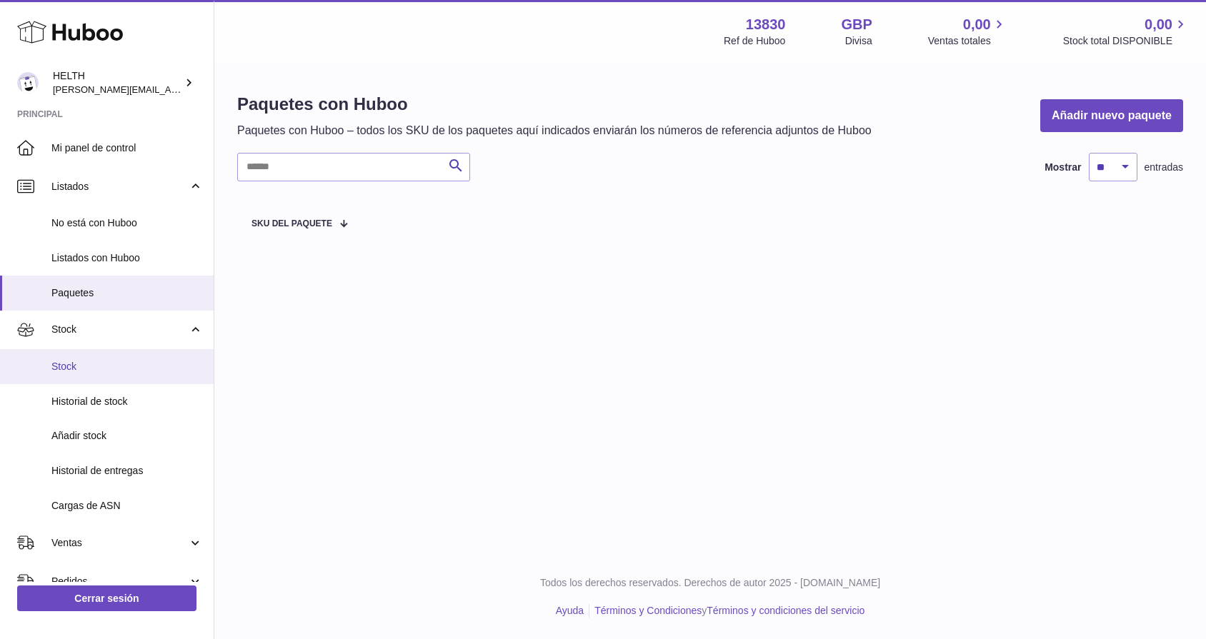
click at [109, 375] on link "Stock" at bounding box center [107, 366] width 214 height 35
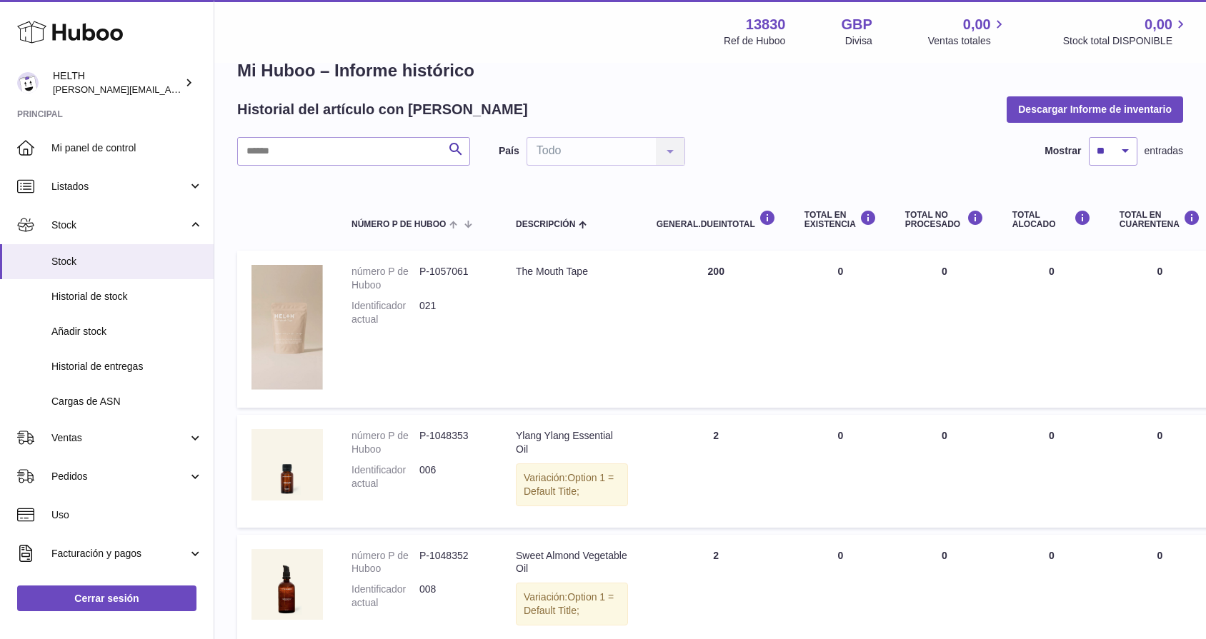
scroll to position [36, 0]
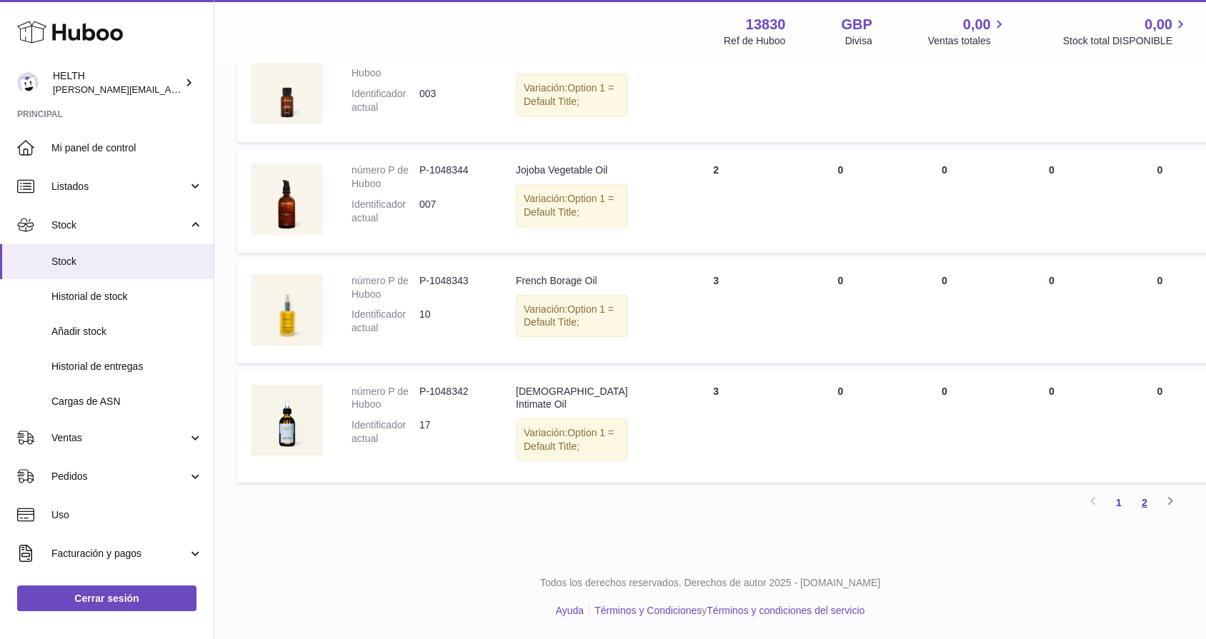
click at [1147, 501] on link "2" at bounding box center [1145, 503] width 26 height 26
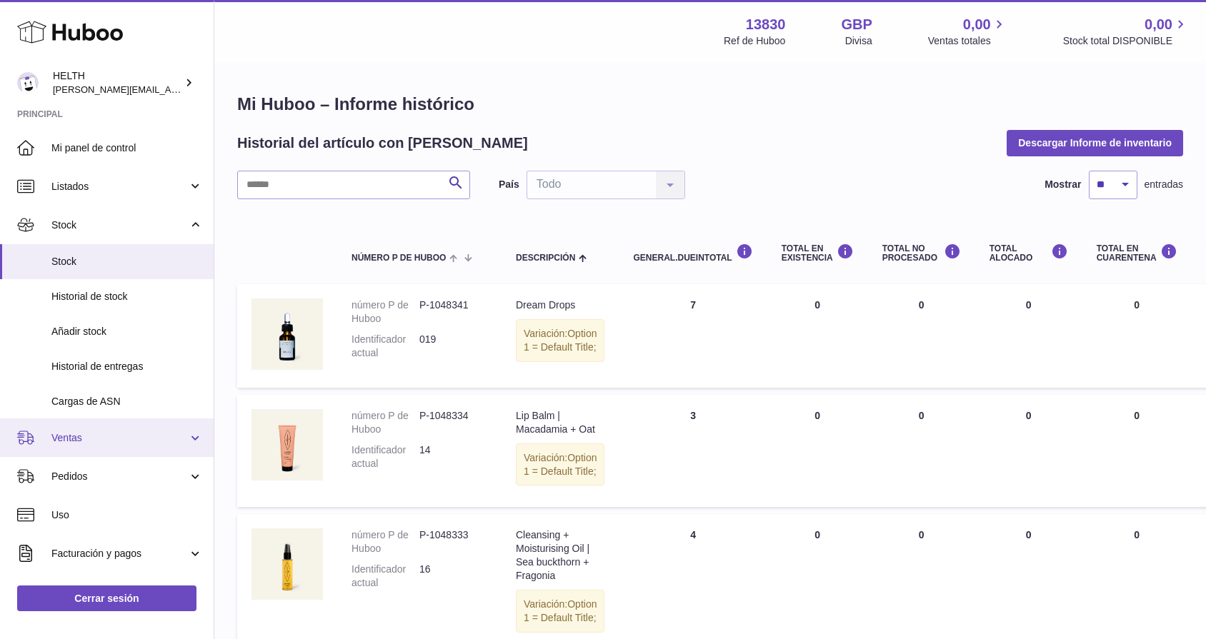
click at [111, 435] on span "Ventas" at bounding box center [119, 439] width 136 height 14
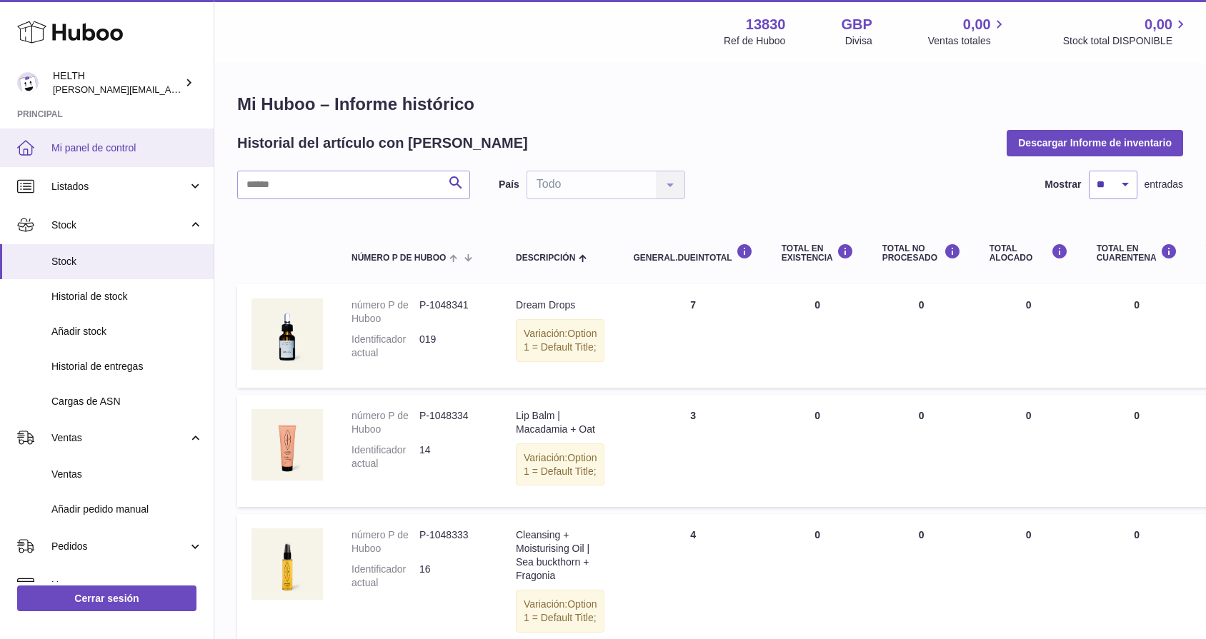
click at [112, 154] on link "Mi panel de control" at bounding box center [107, 148] width 214 height 39
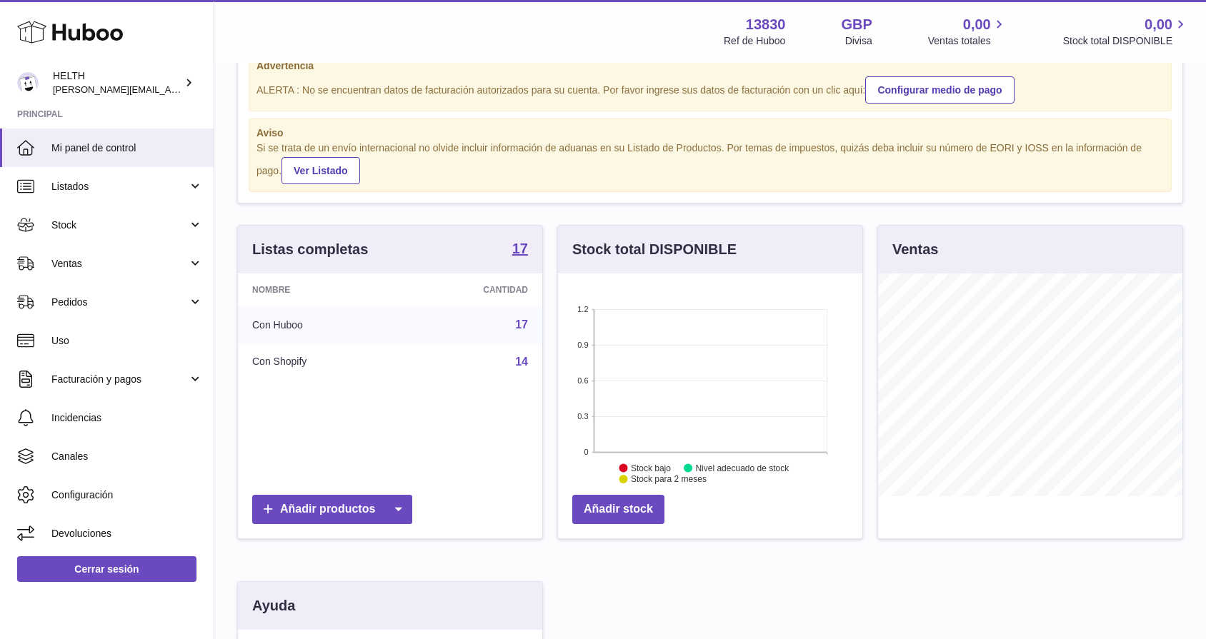
scroll to position [59, 0]
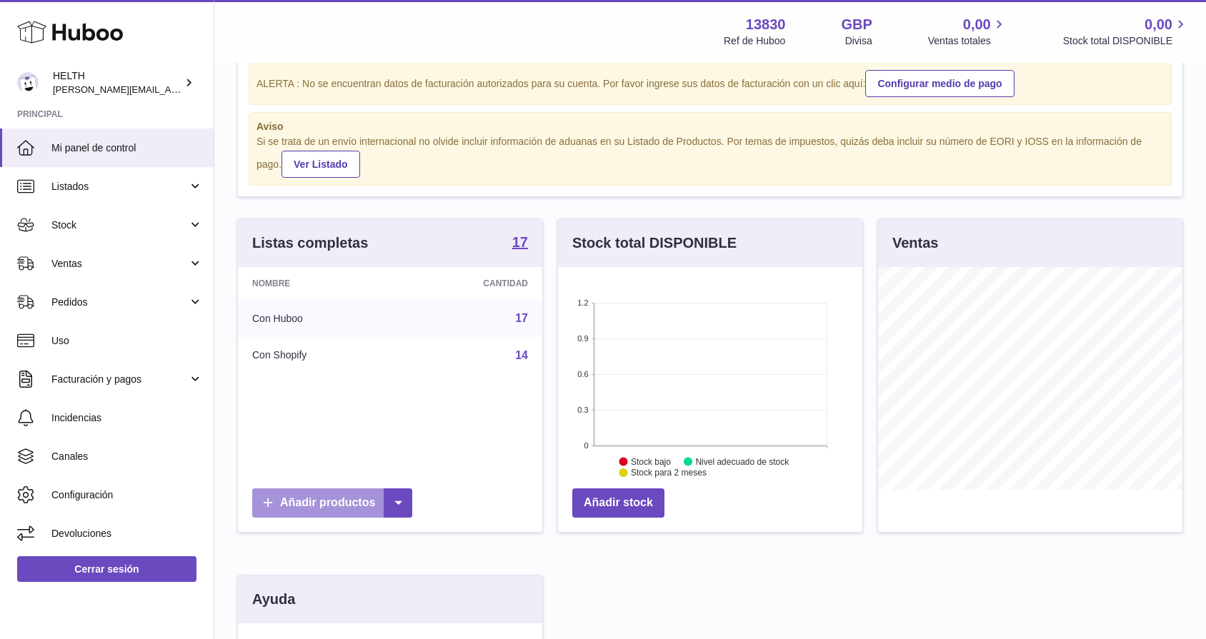
click at [302, 495] on link "Añadir productos" at bounding box center [332, 503] width 160 height 29
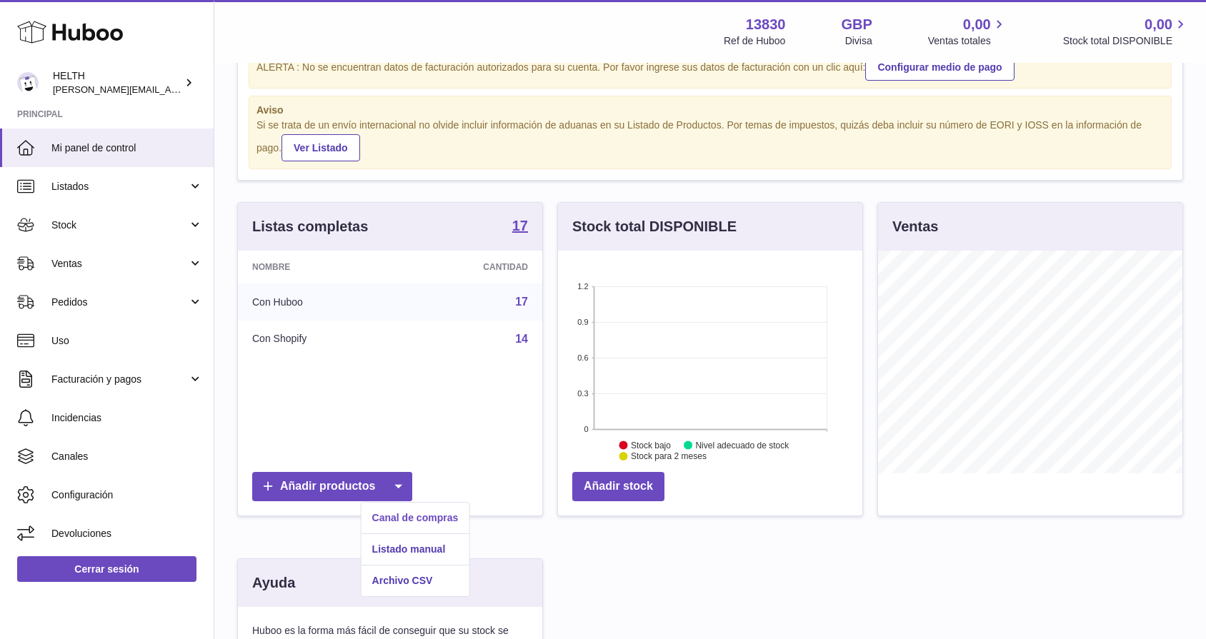
scroll to position [86, 0]
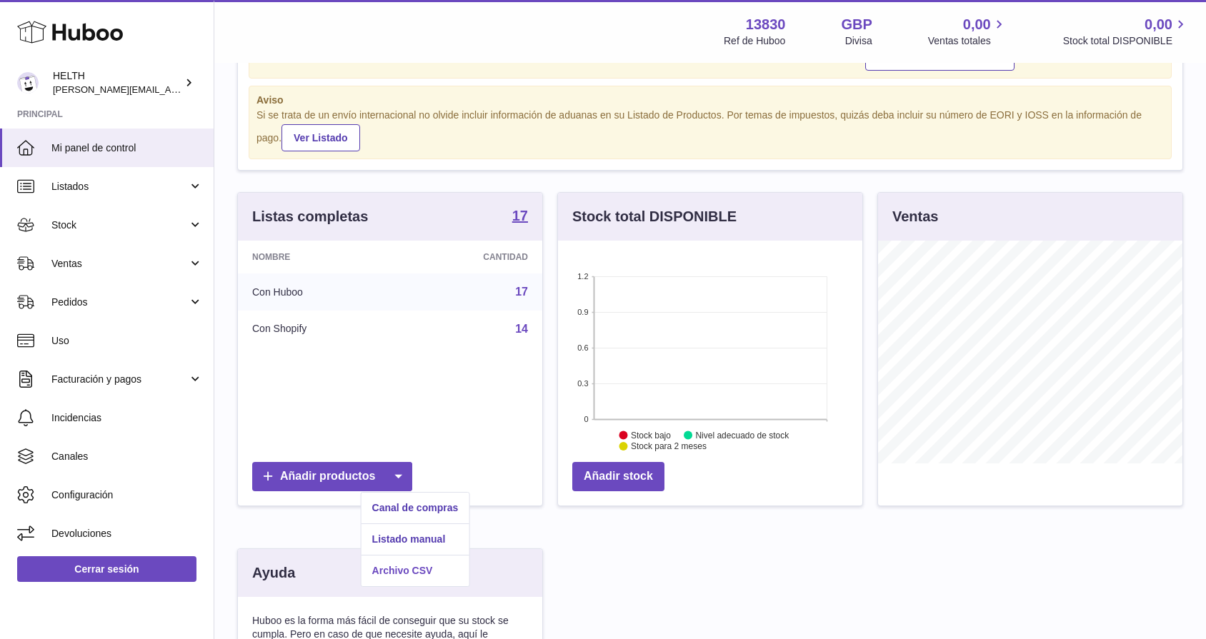
click at [411, 565] on link "Archivo CSV" at bounding box center [416, 571] width 108 height 31
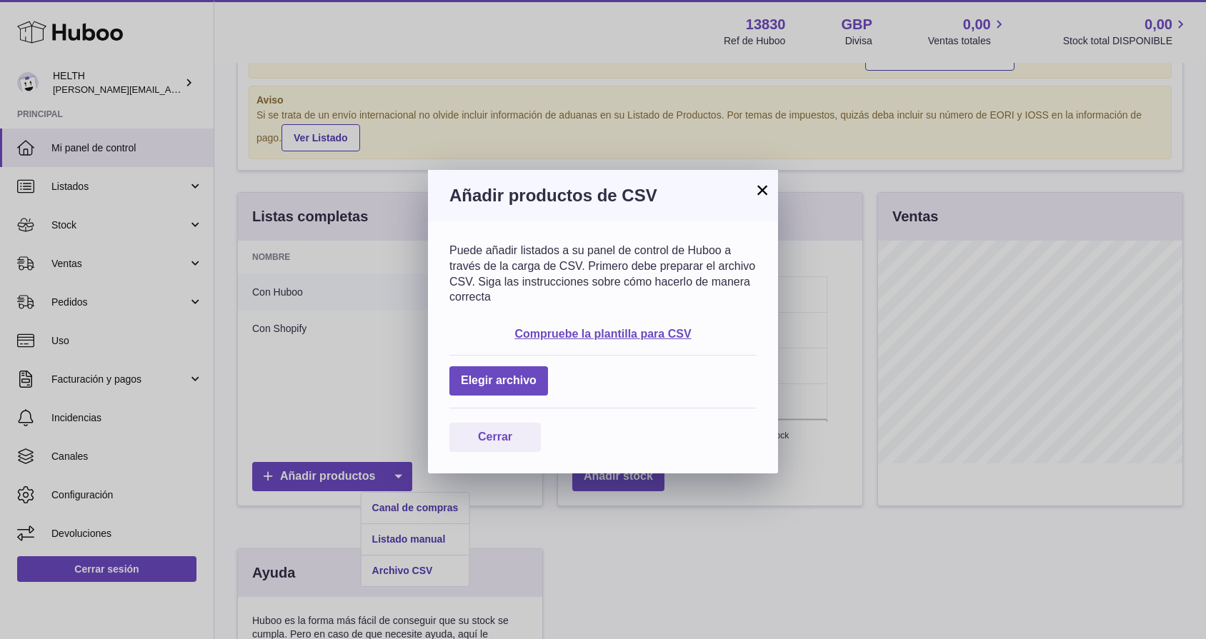
click at [770, 182] on button "×" at bounding box center [762, 189] width 17 height 17
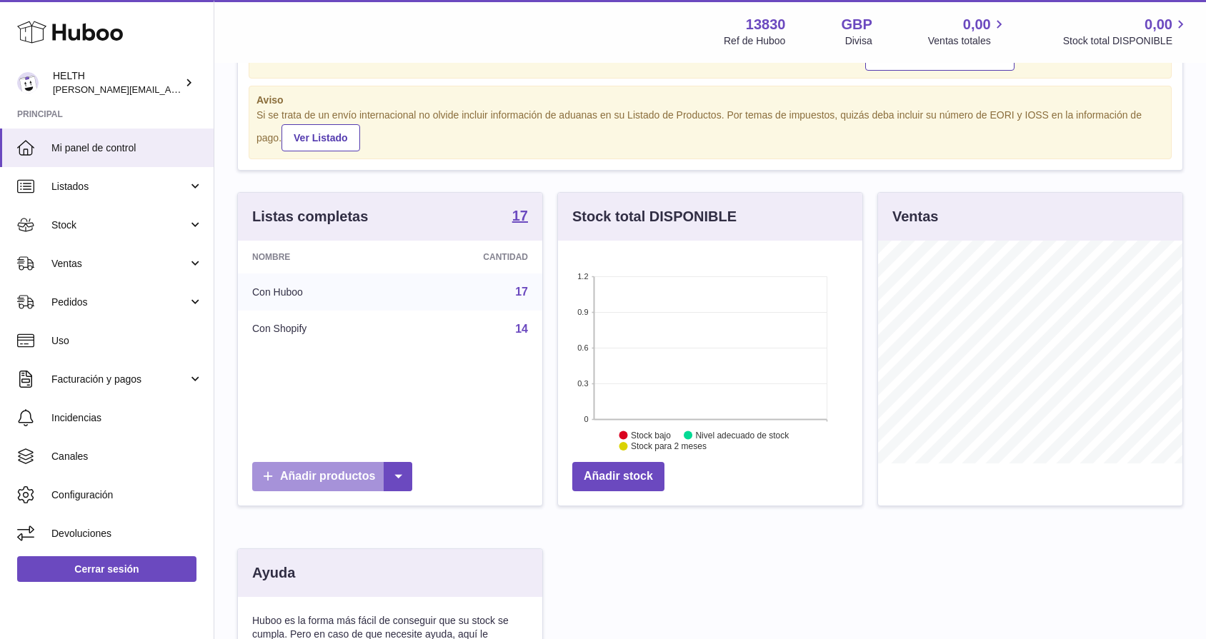
click at [376, 467] on link "Añadir productos" at bounding box center [332, 476] width 160 height 29
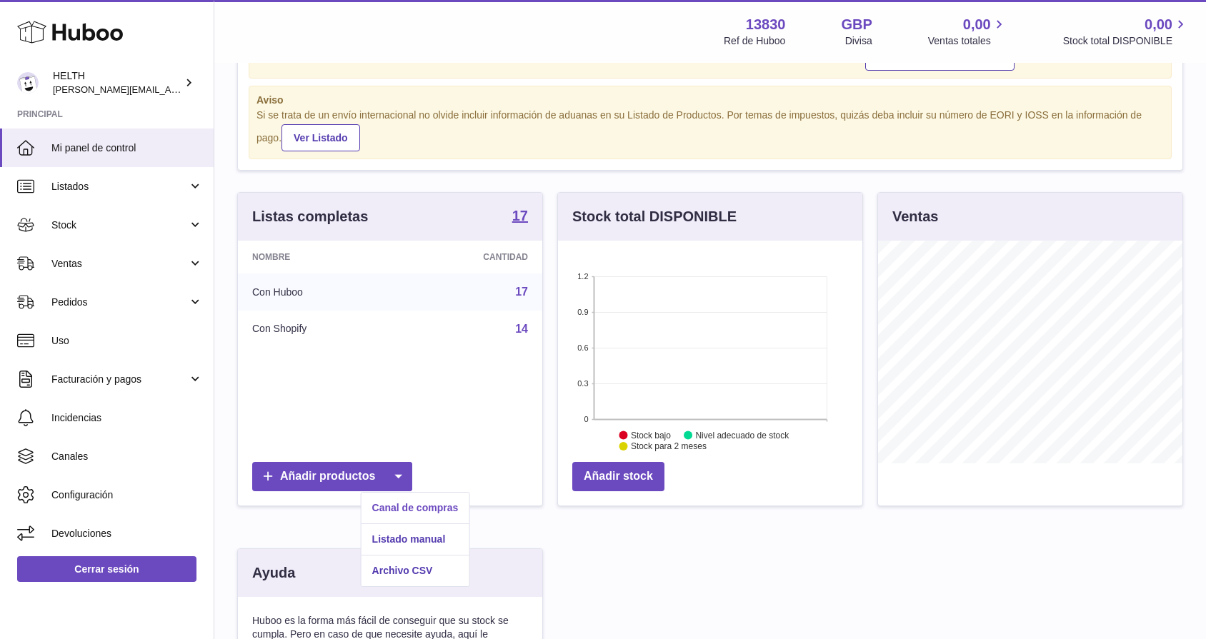
click at [402, 506] on link "Canal de compras" at bounding box center [416, 508] width 108 height 31
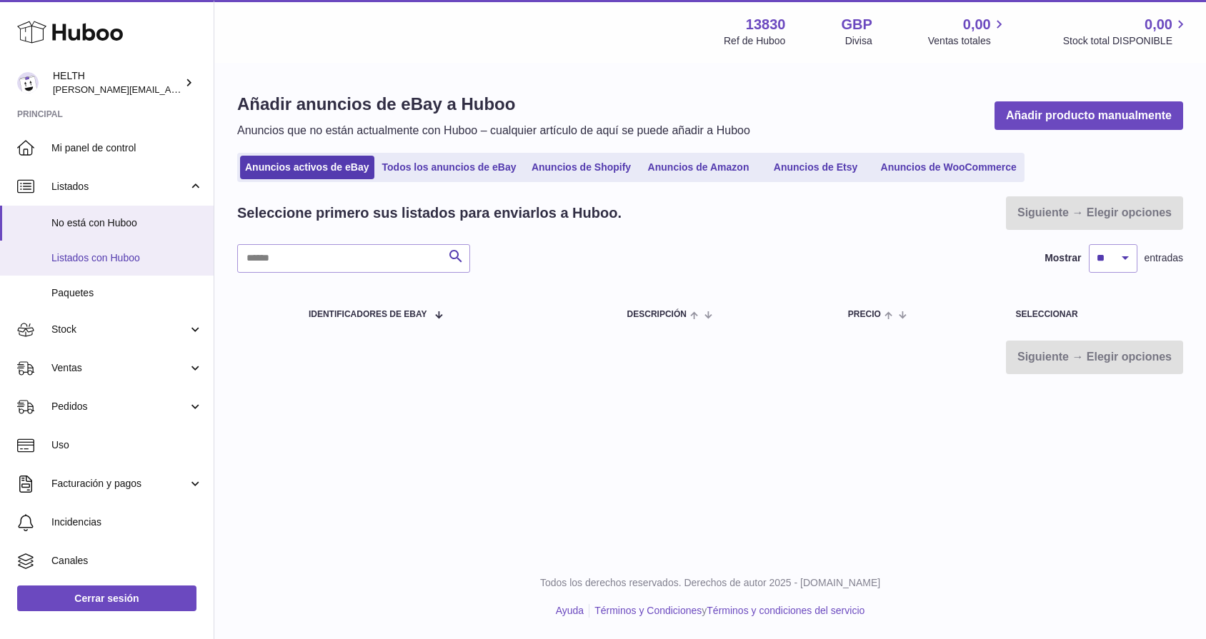
click at [112, 258] on span "Listados con Huboo" at bounding box center [126, 259] width 151 height 14
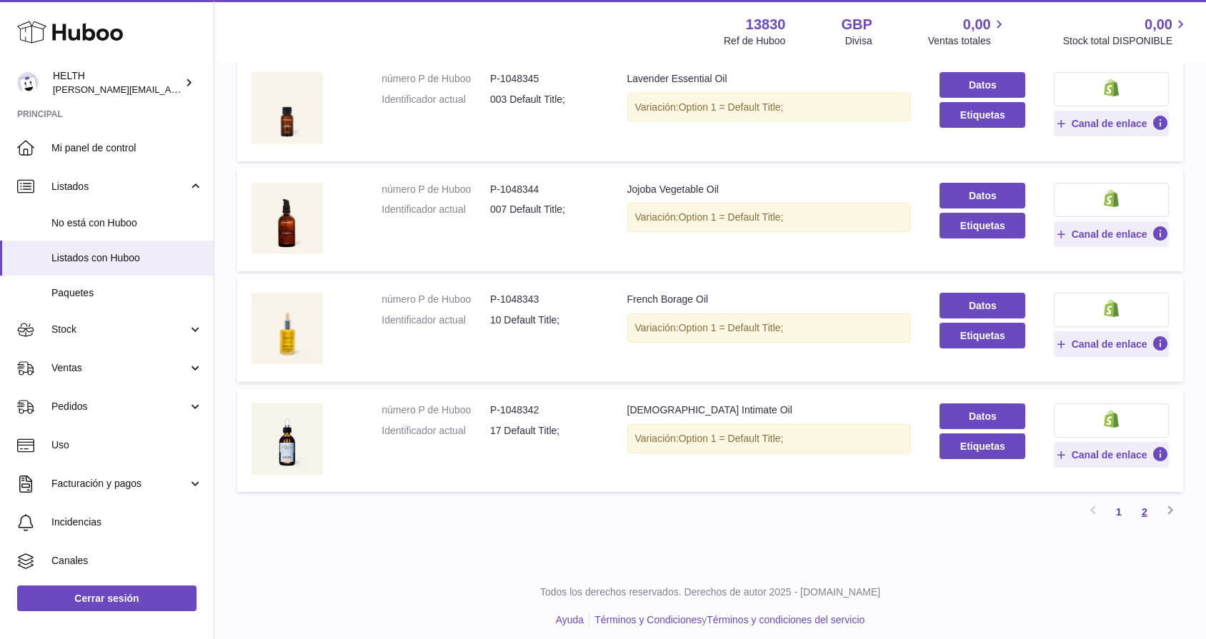
click at [1145, 508] on link "2" at bounding box center [1145, 512] width 26 height 26
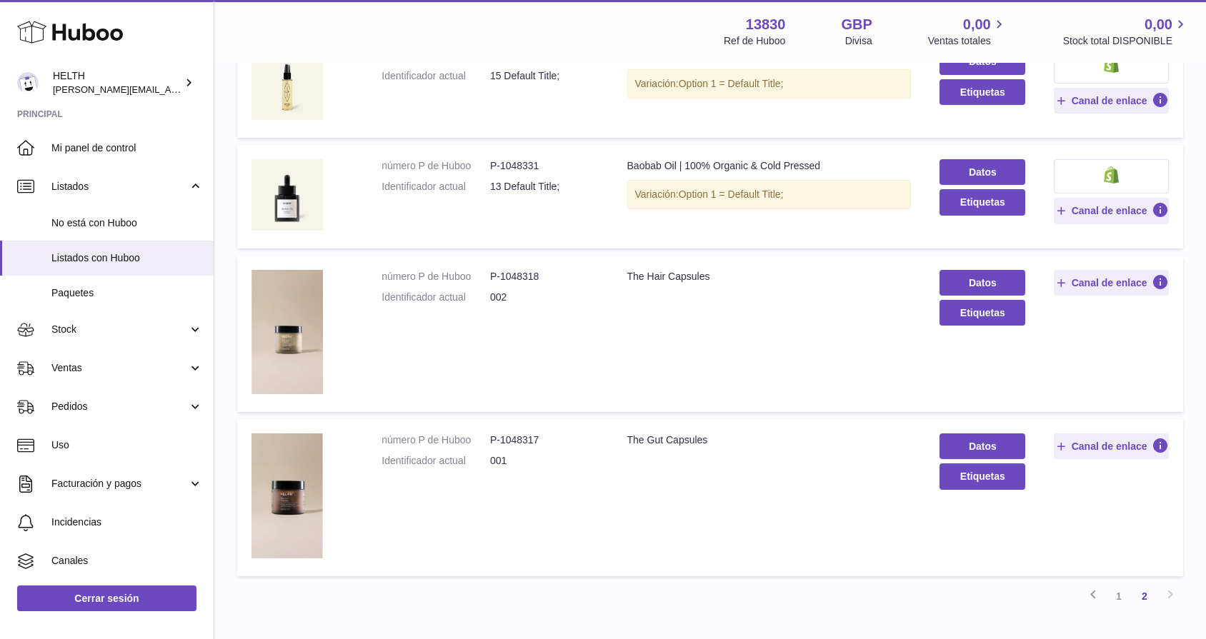
scroll to position [547, 0]
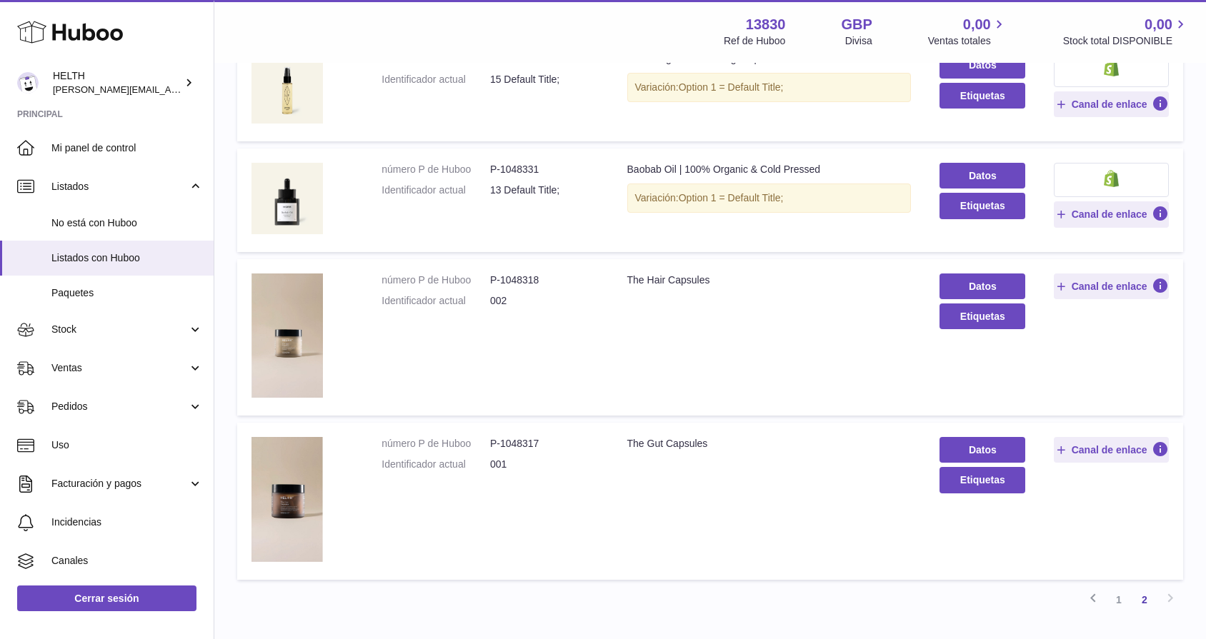
click at [1127, 189] on button at bounding box center [1111, 180] width 115 height 34
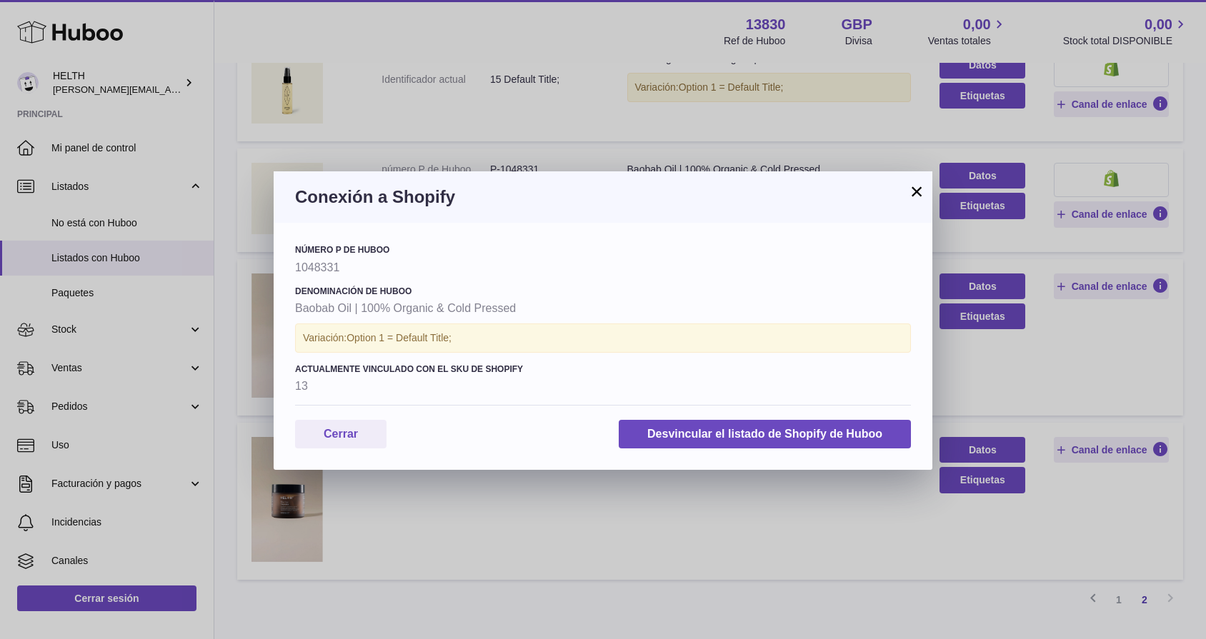
click at [920, 190] on button "×" at bounding box center [916, 191] width 17 height 17
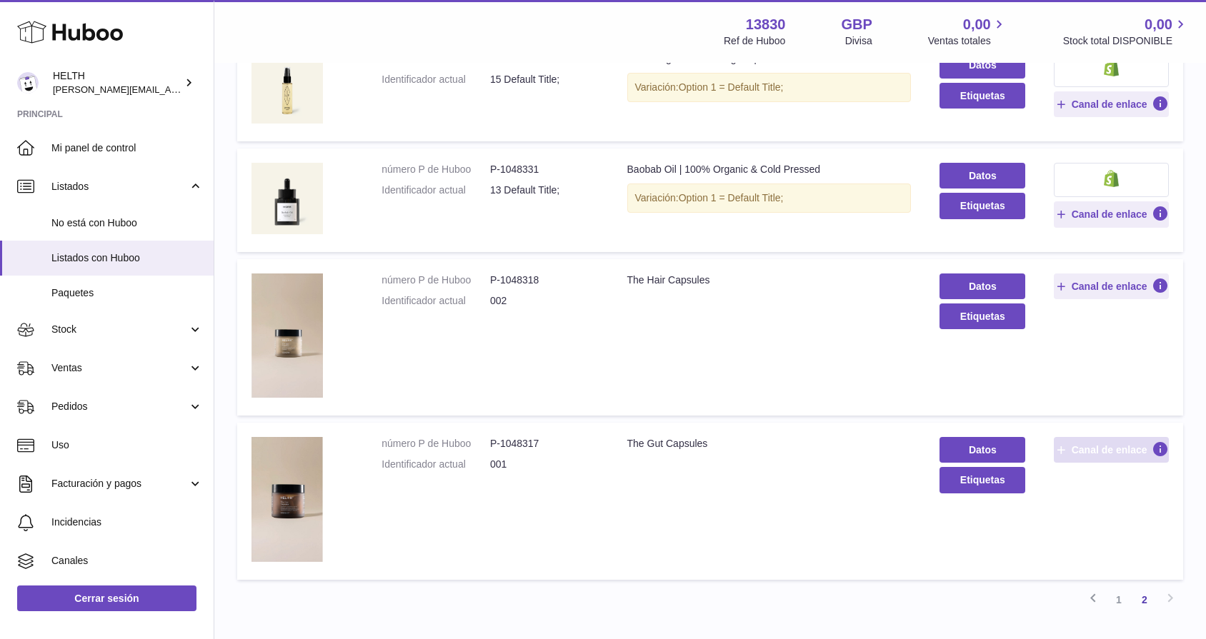
click at [1072, 451] on span "Canal de enlace" at bounding box center [1110, 450] width 76 height 13
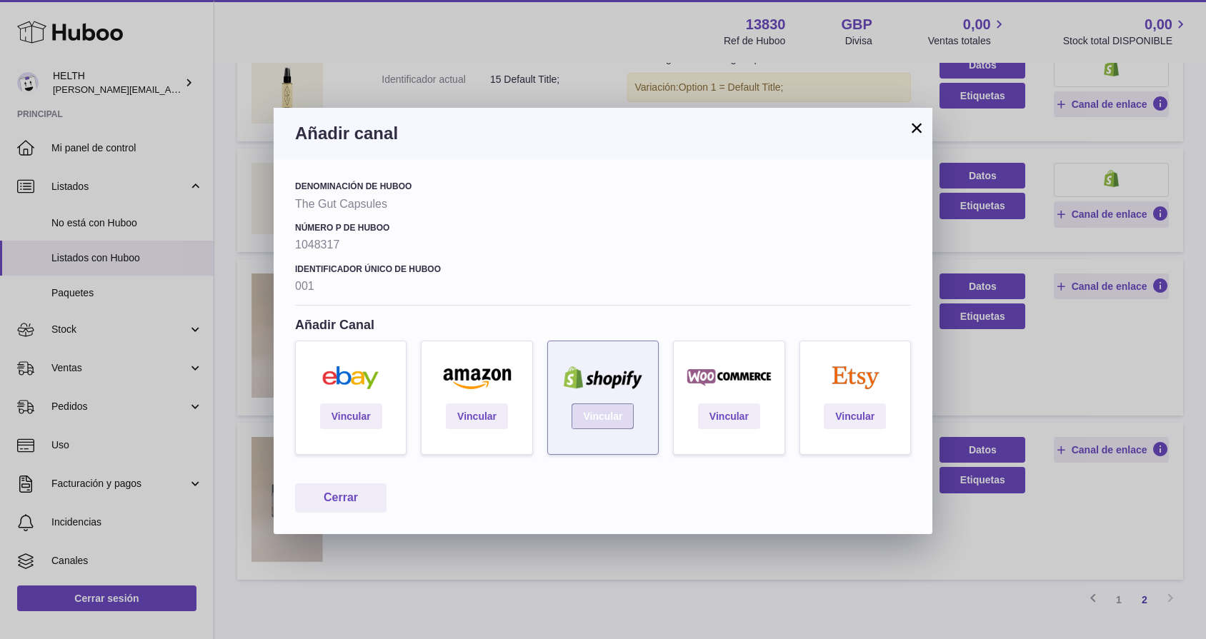
click at [585, 424] on link "Vincular" at bounding box center [603, 417] width 62 height 26
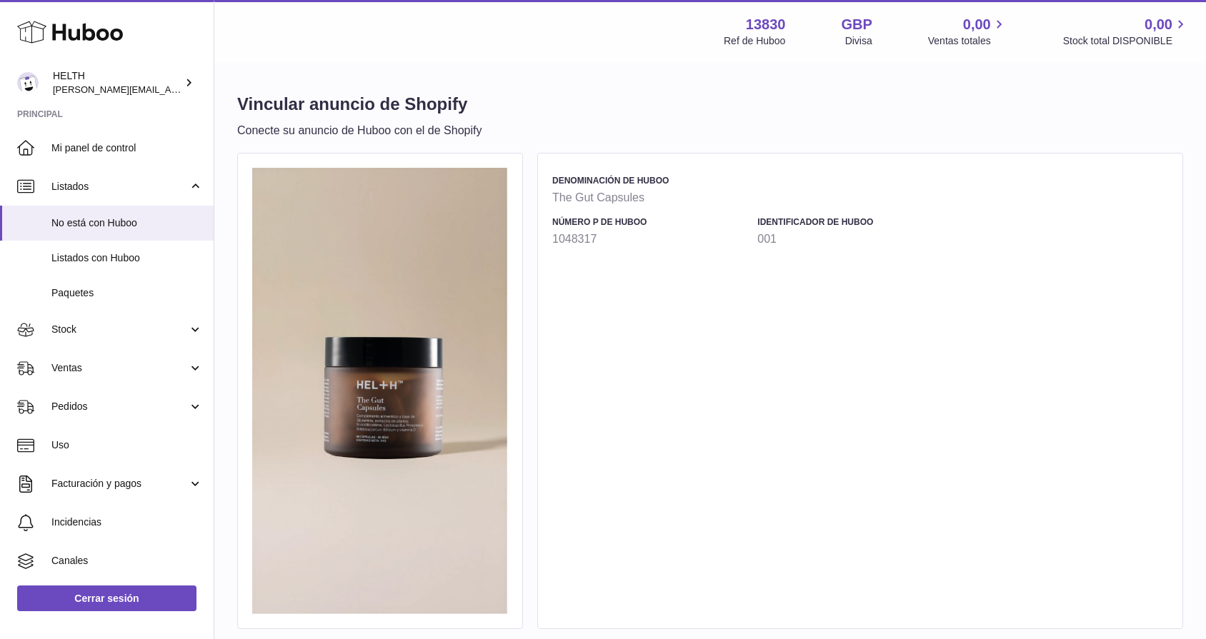
click at [750, 219] on h4 "número P de Huboo" at bounding box center [651, 221] width 198 height 11
click at [578, 187] on div "Denominación de Huboo The Gut Capsules" at bounding box center [860, 195] width 616 height 41
click at [394, 281] on img at bounding box center [380, 391] width 256 height 447
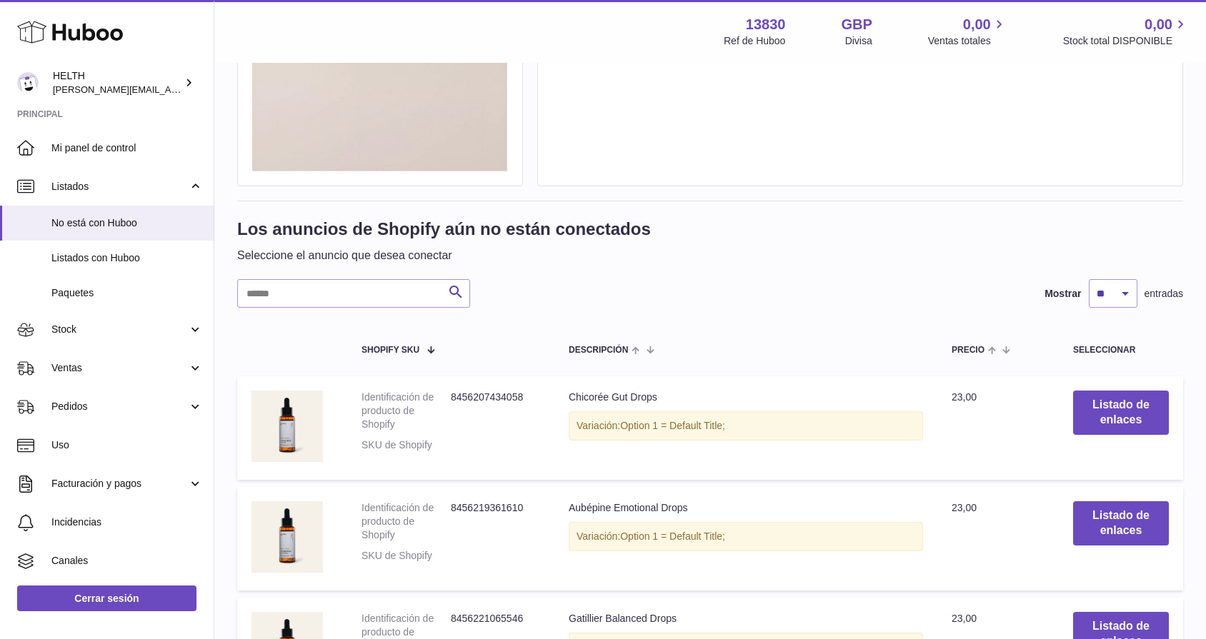
scroll to position [647, 0]
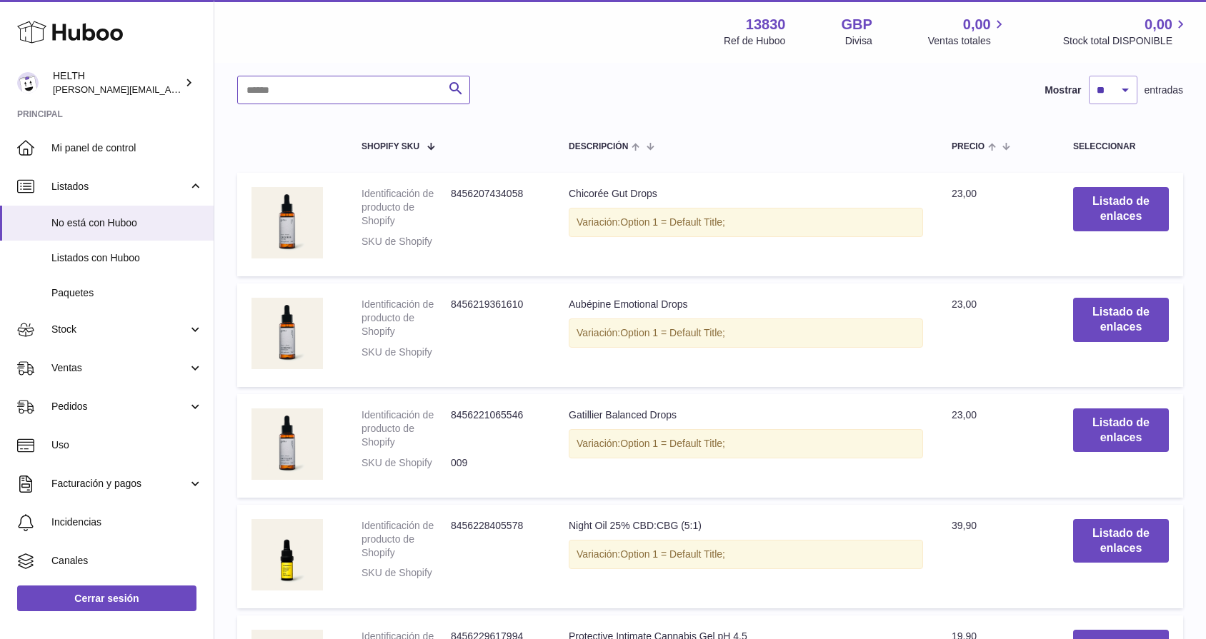
click at [373, 89] on input "text" at bounding box center [353, 90] width 233 height 29
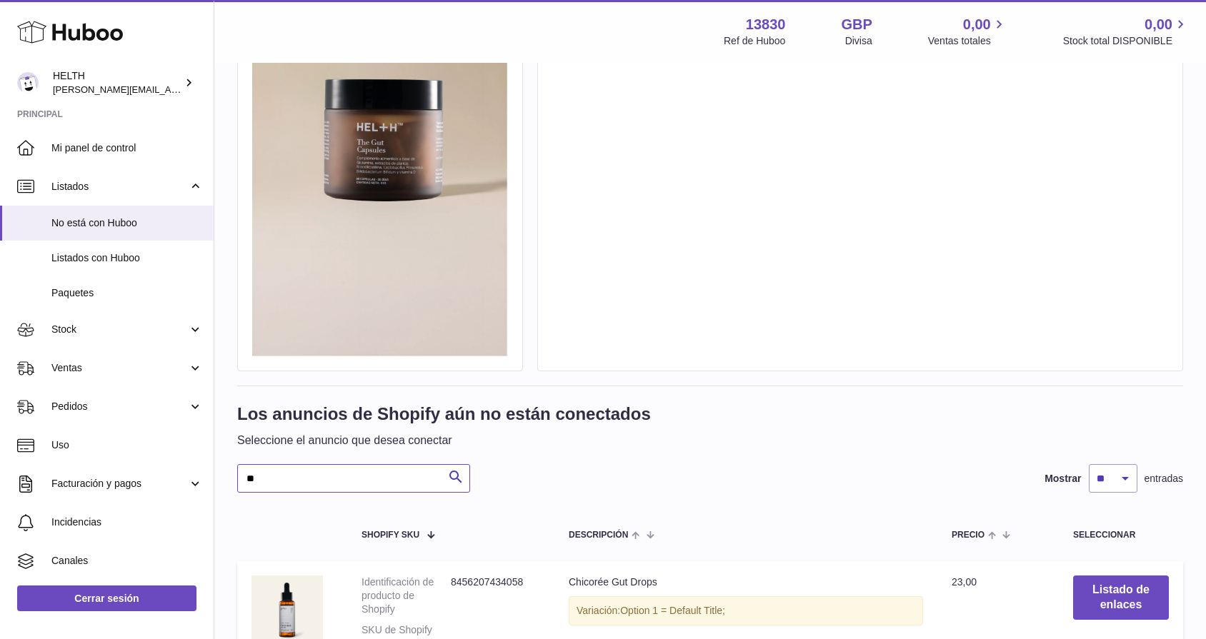
type input "***"
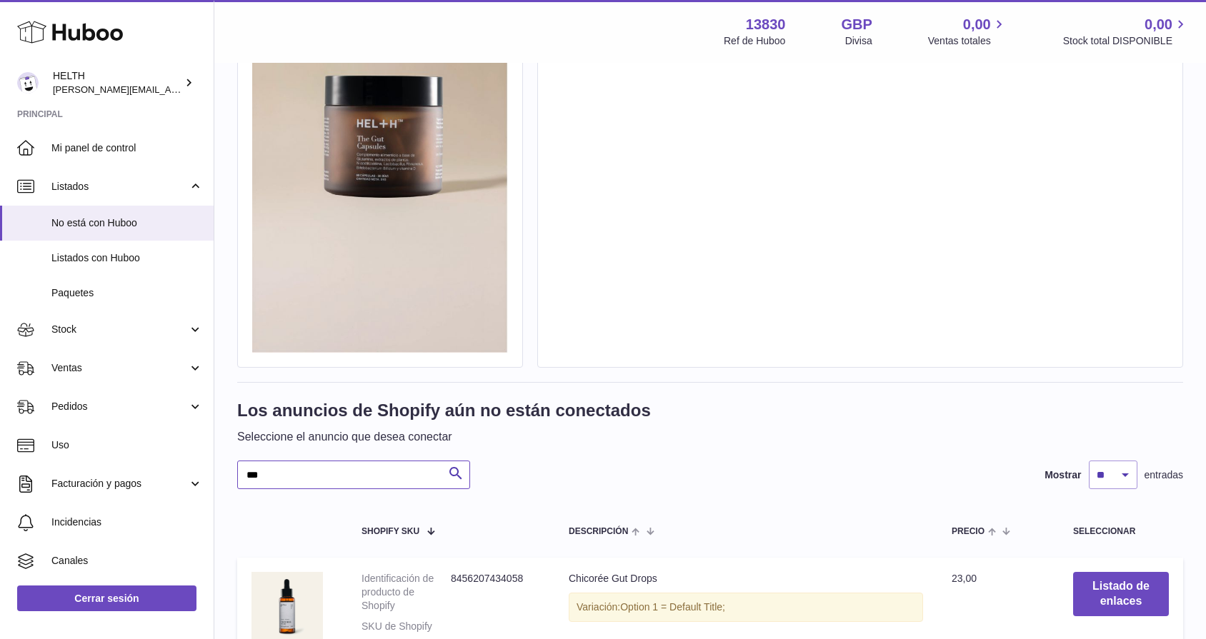
scroll to position [262, 0]
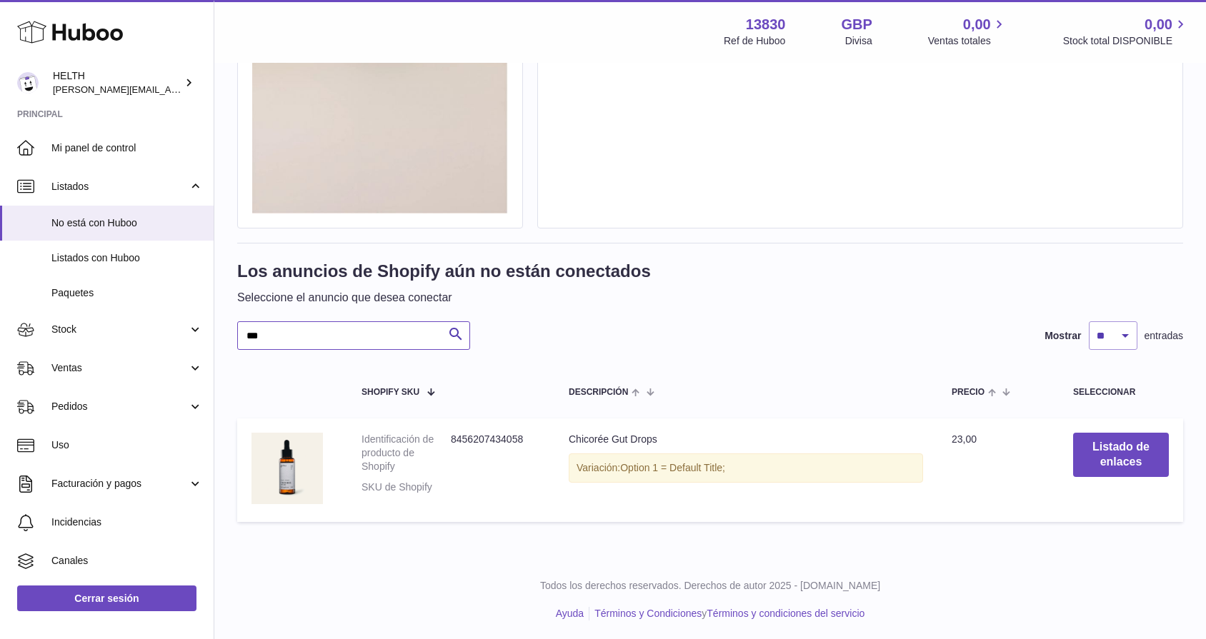
scroll to position [399, 0]
click at [372, 344] on input "***" at bounding box center [353, 337] width 233 height 29
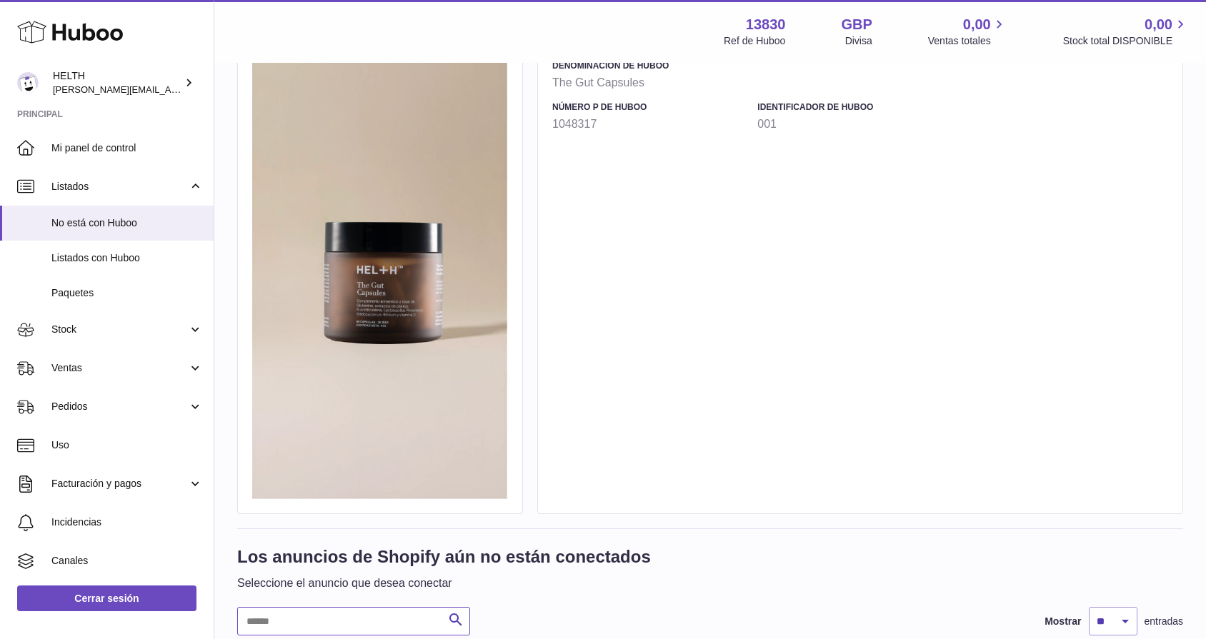
scroll to position [46, 0]
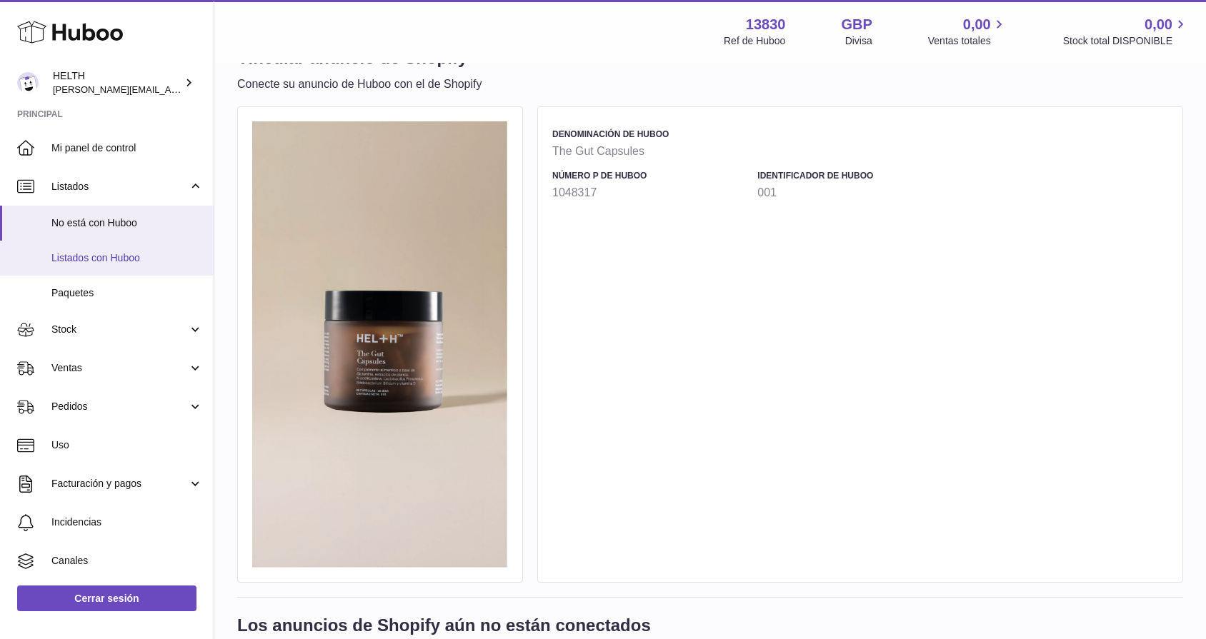
click at [122, 252] on span "Listados con Huboo" at bounding box center [126, 259] width 151 height 14
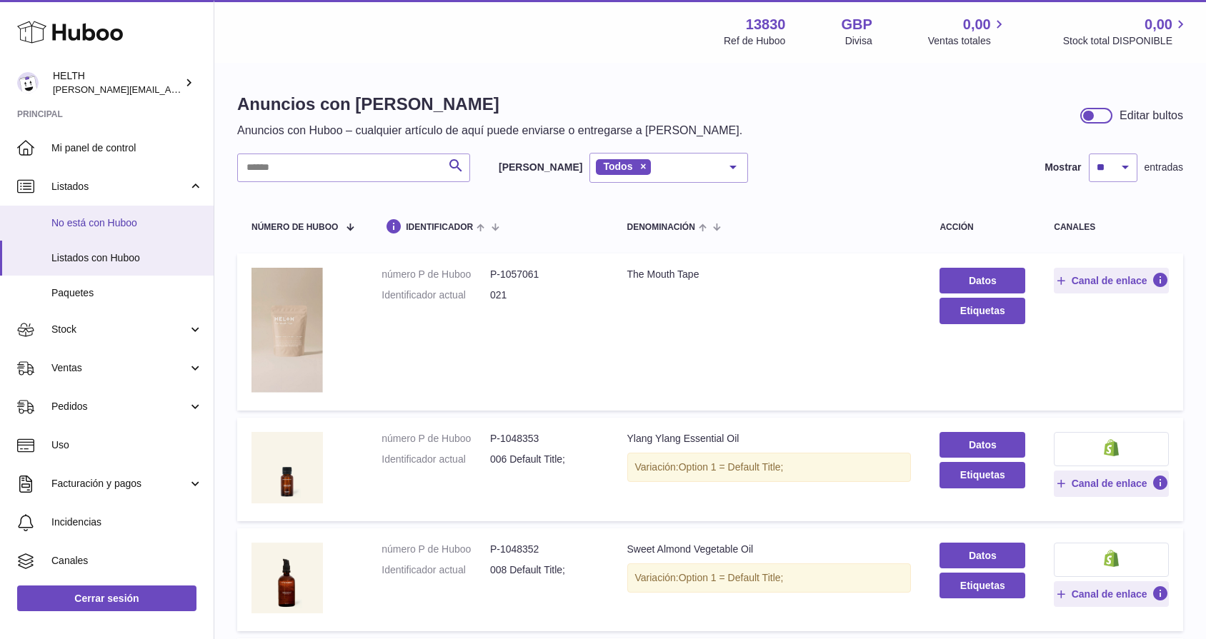
click at [114, 210] on link "No está con Huboo" at bounding box center [107, 223] width 214 height 35
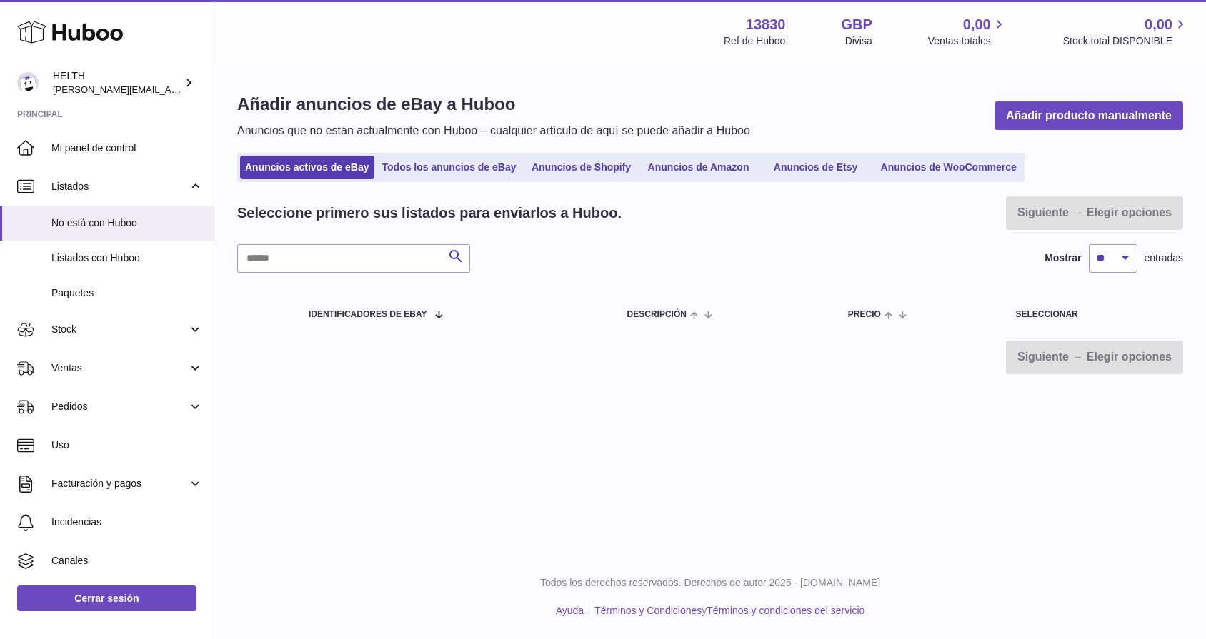
click at [577, 178] on ul "Anuncios activos de eBay Todos los anuncios de eBay Anuncios de Shopify Anuncio…" at bounding box center [630, 167] width 787 height 29
click at [577, 166] on link "Anuncios de Shopify" at bounding box center [581, 168] width 114 height 24
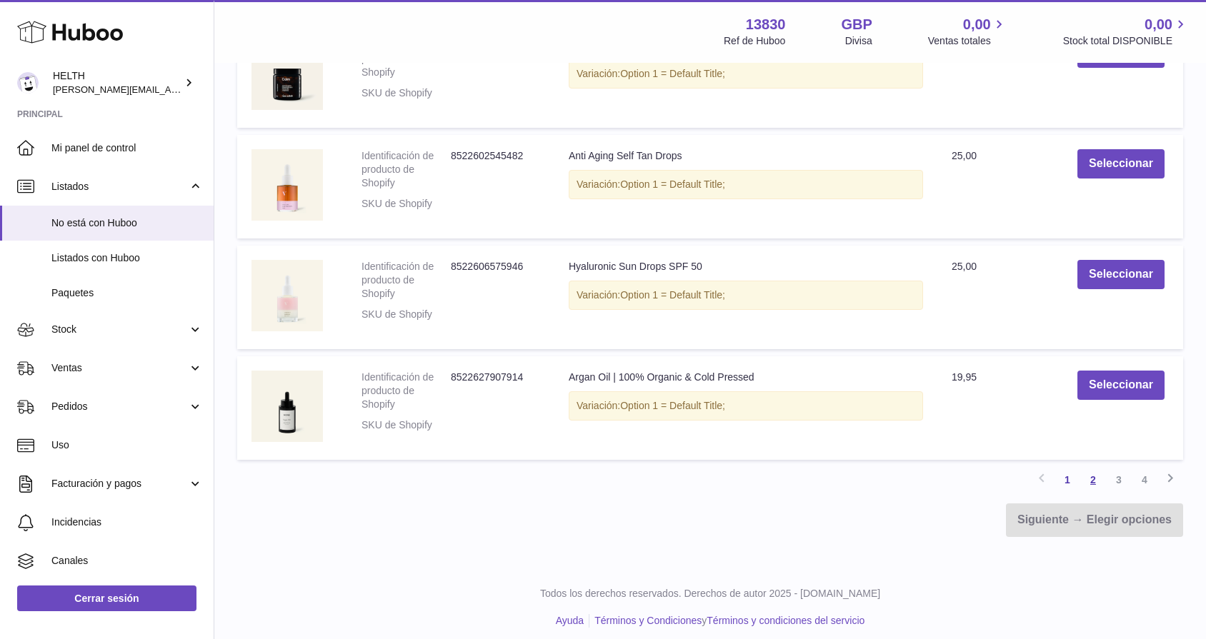
click at [1095, 470] on link "2" at bounding box center [1093, 480] width 26 height 26
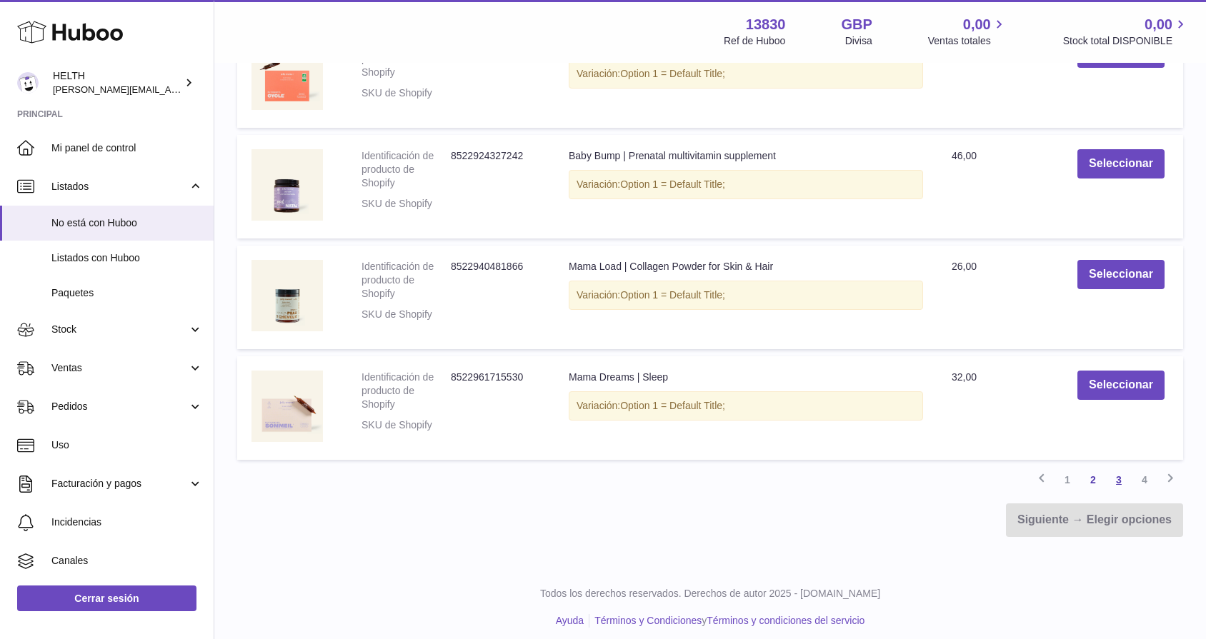
click at [1117, 473] on link "3" at bounding box center [1119, 480] width 26 height 26
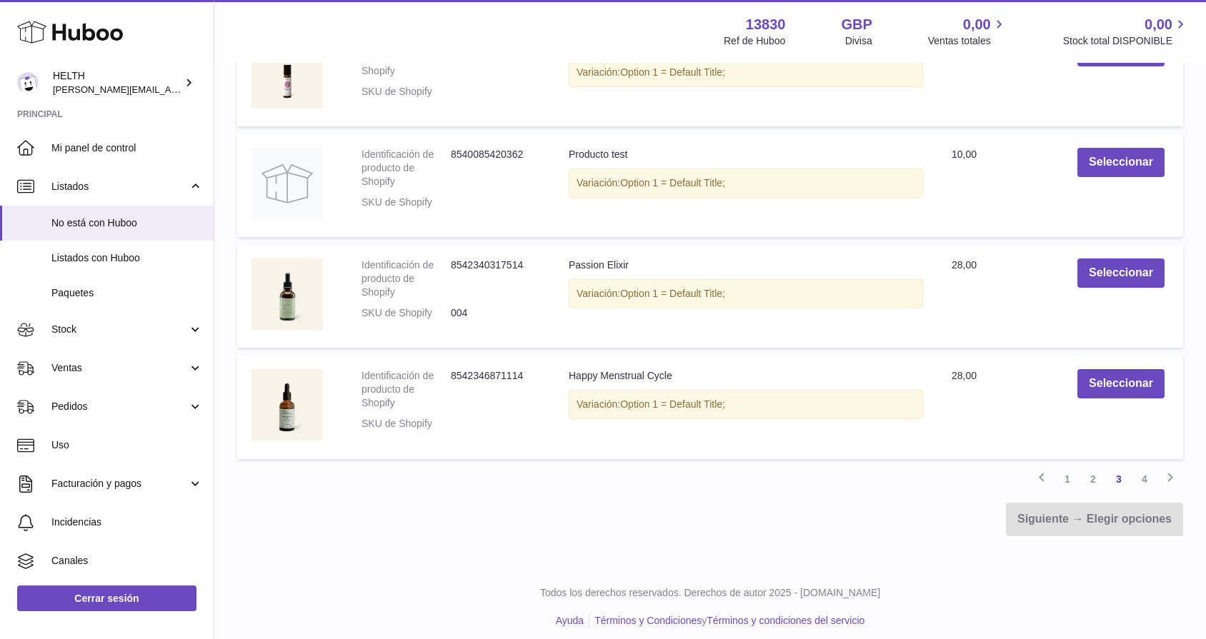
scroll to position [1009, 0]
click at [1141, 470] on link "4" at bounding box center [1145, 480] width 26 height 26
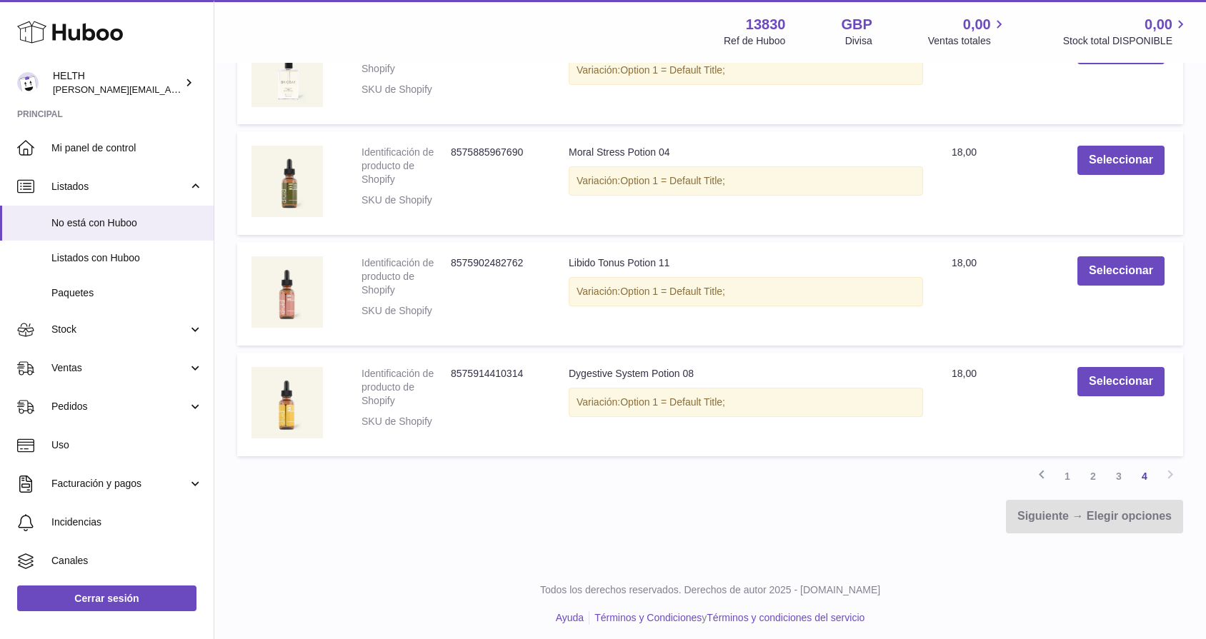
scroll to position [567, 0]
click at [1122, 470] on link "3" at bounding box center [1119, 477] width 26 height 26
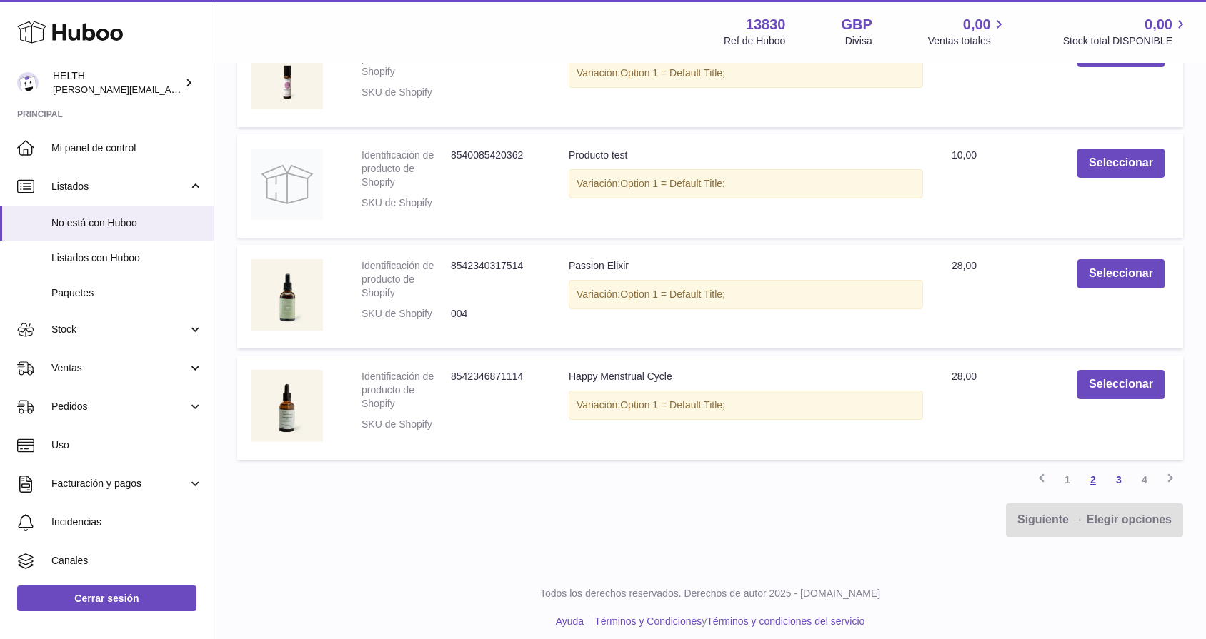
click at [1097, 474] on link "2" at bounding box center [1093, 480] width 26 height 26
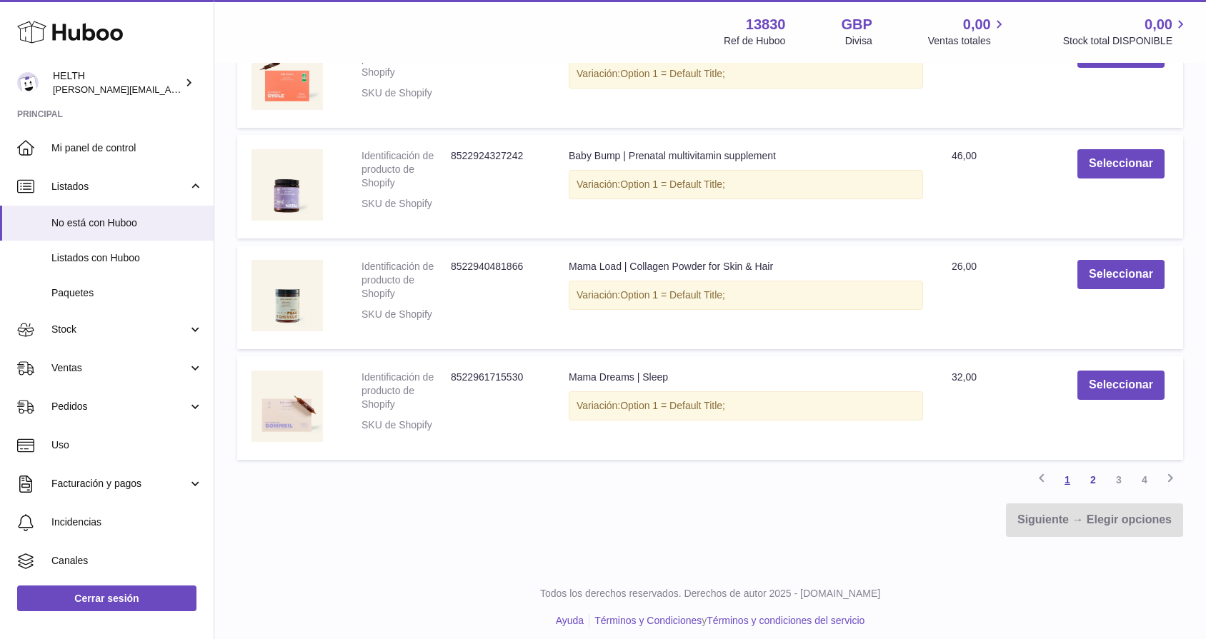
click at [1065, 469] on link "1" at bounding box center [1068, 480] width 26 height 26
